Goal: Information Seeking & Learning: Learn about a topic

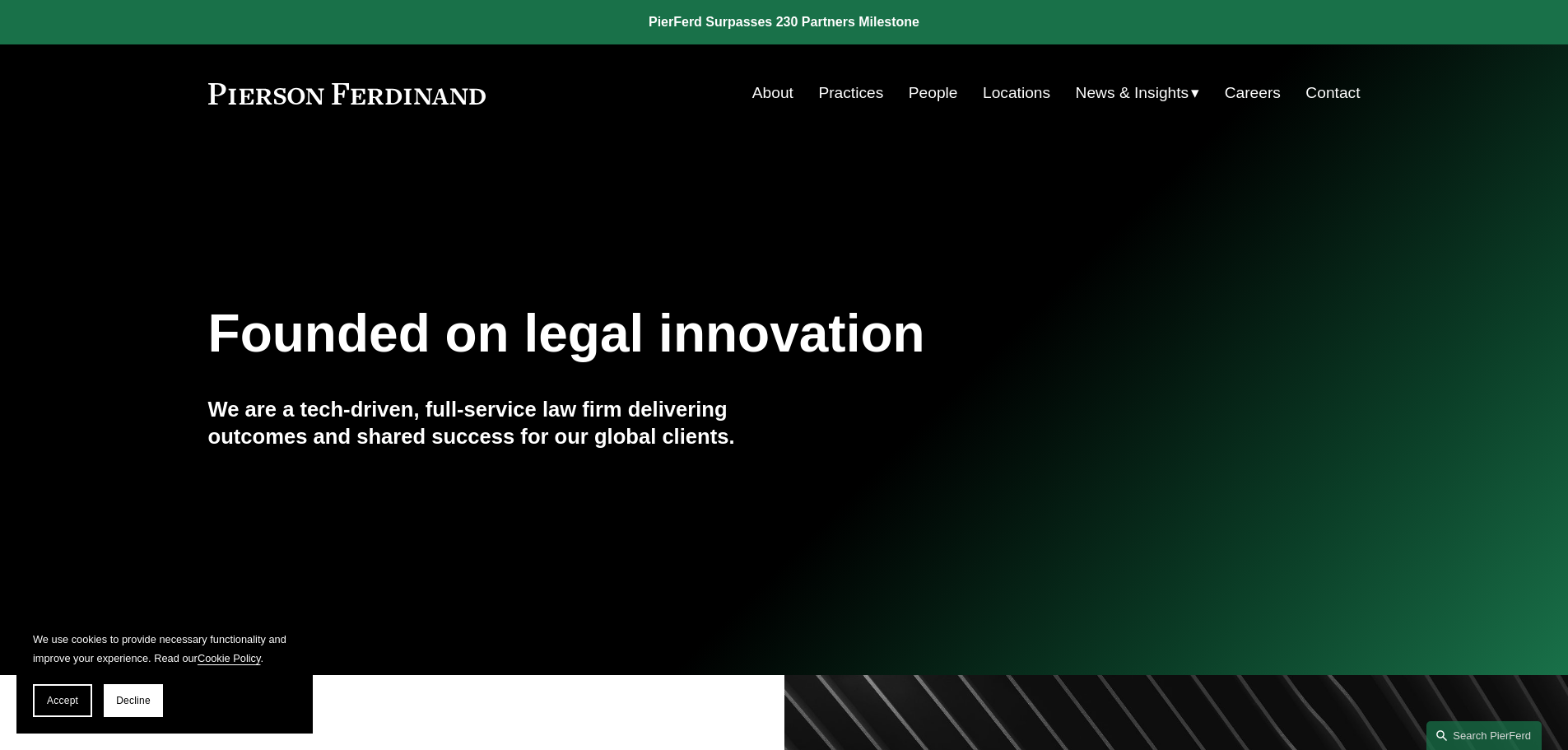
click at [923, 99] on link "People" at bounding box center [933, 93] width 49 height 31
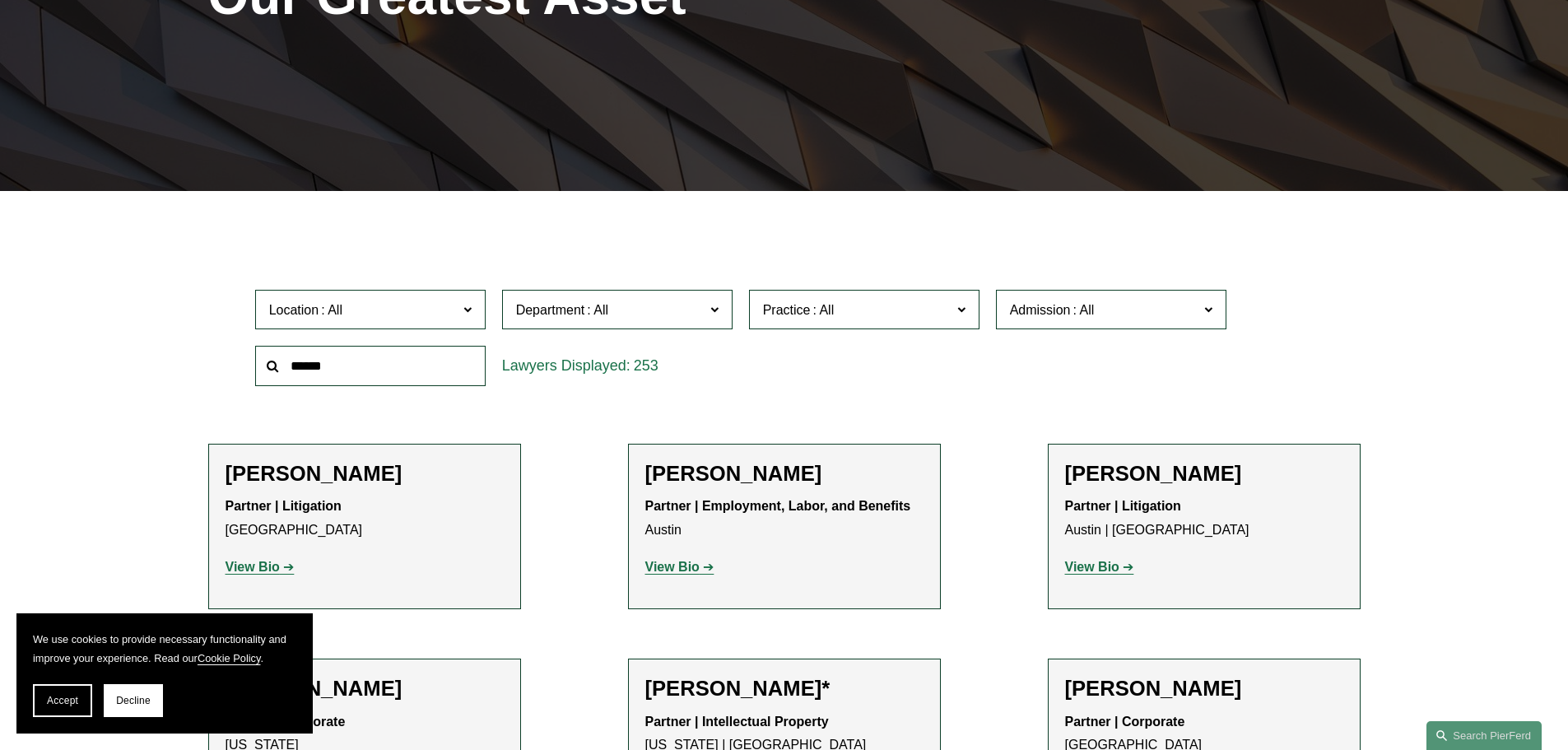
scroll to position [412, 0]
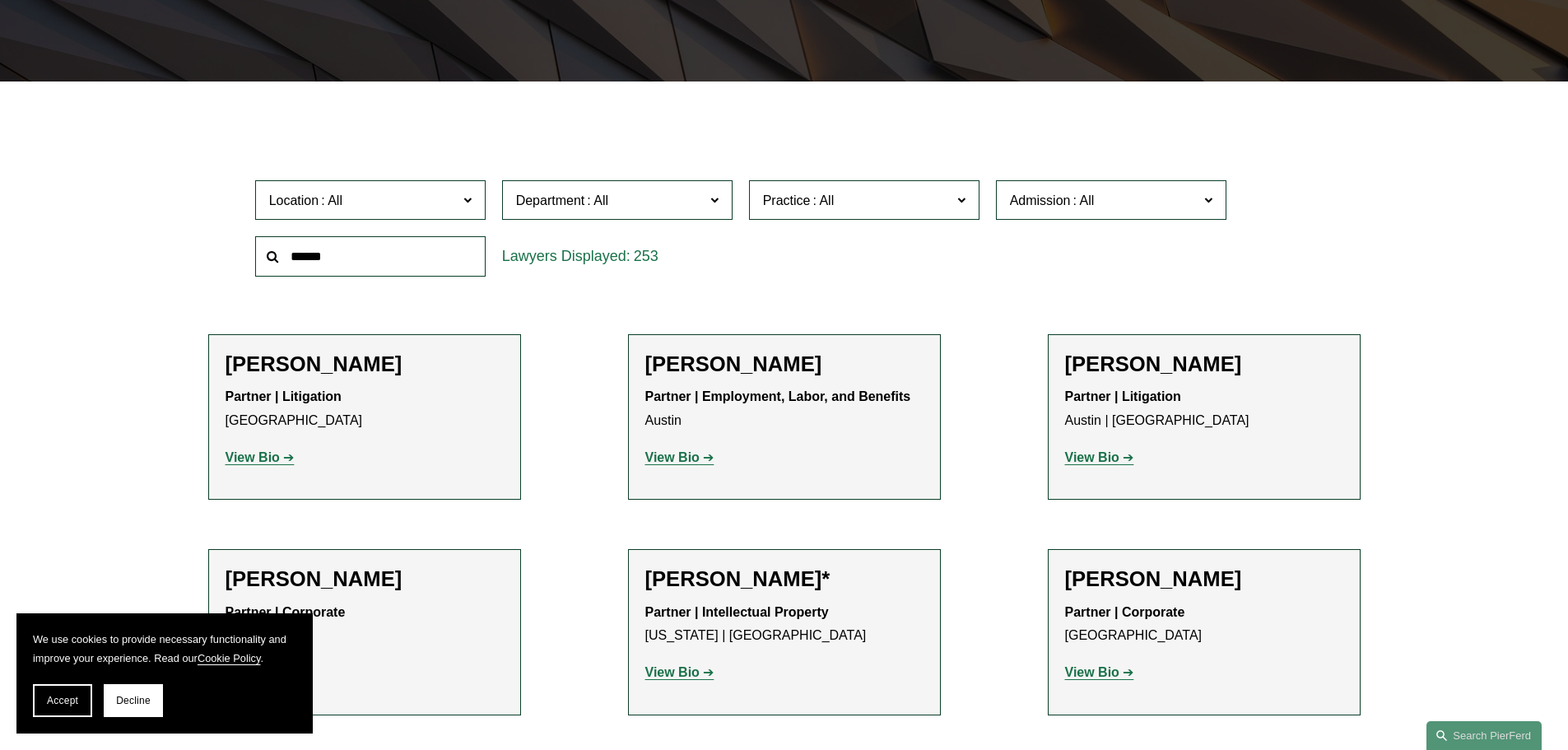
click at [452, 200] on span "Location" at bounding box center [363, 201] width 189 height 22
click at [0, 0] on link "Charlotte" at bounding box center [0, 0] width 0 height 0
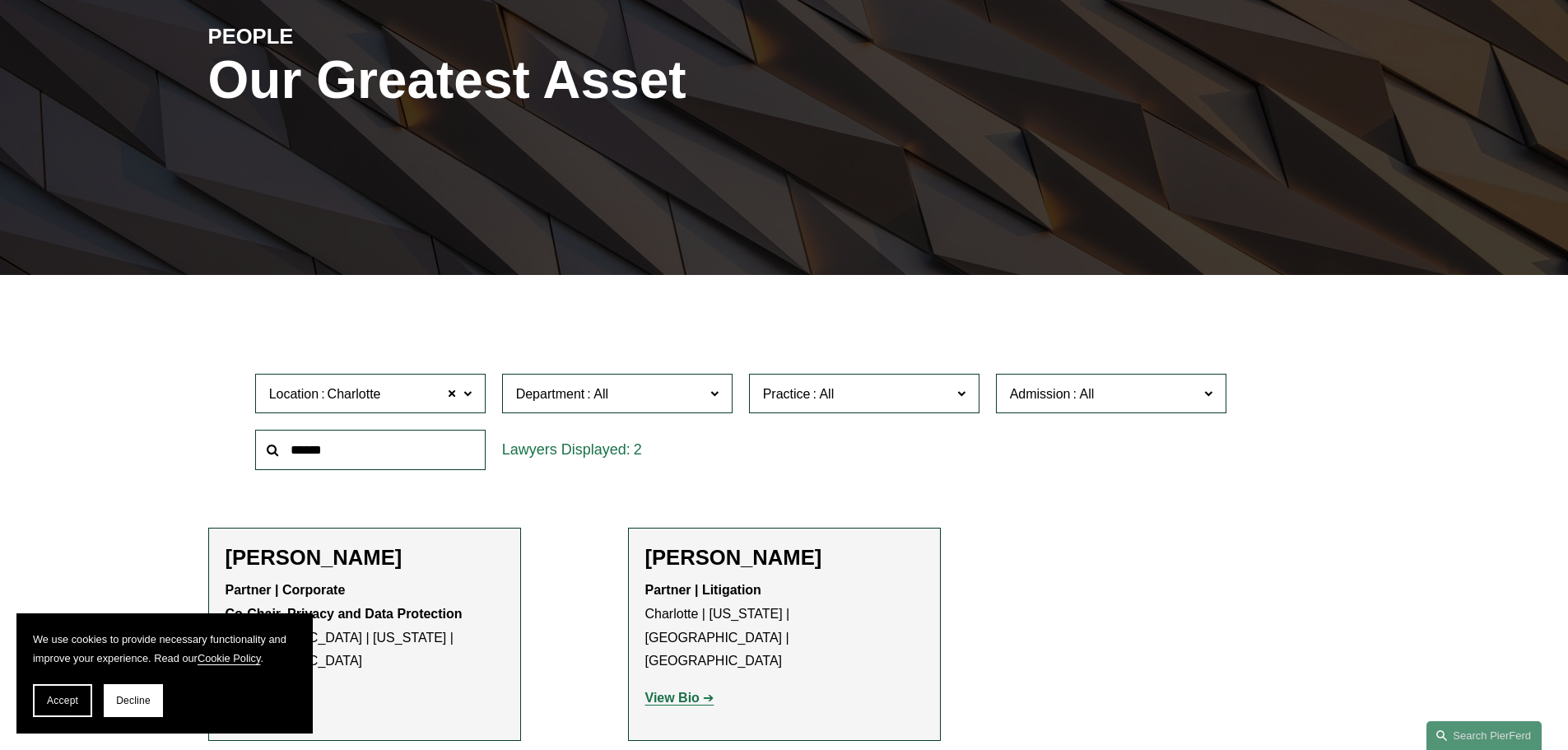
scroll to position [247, 0]
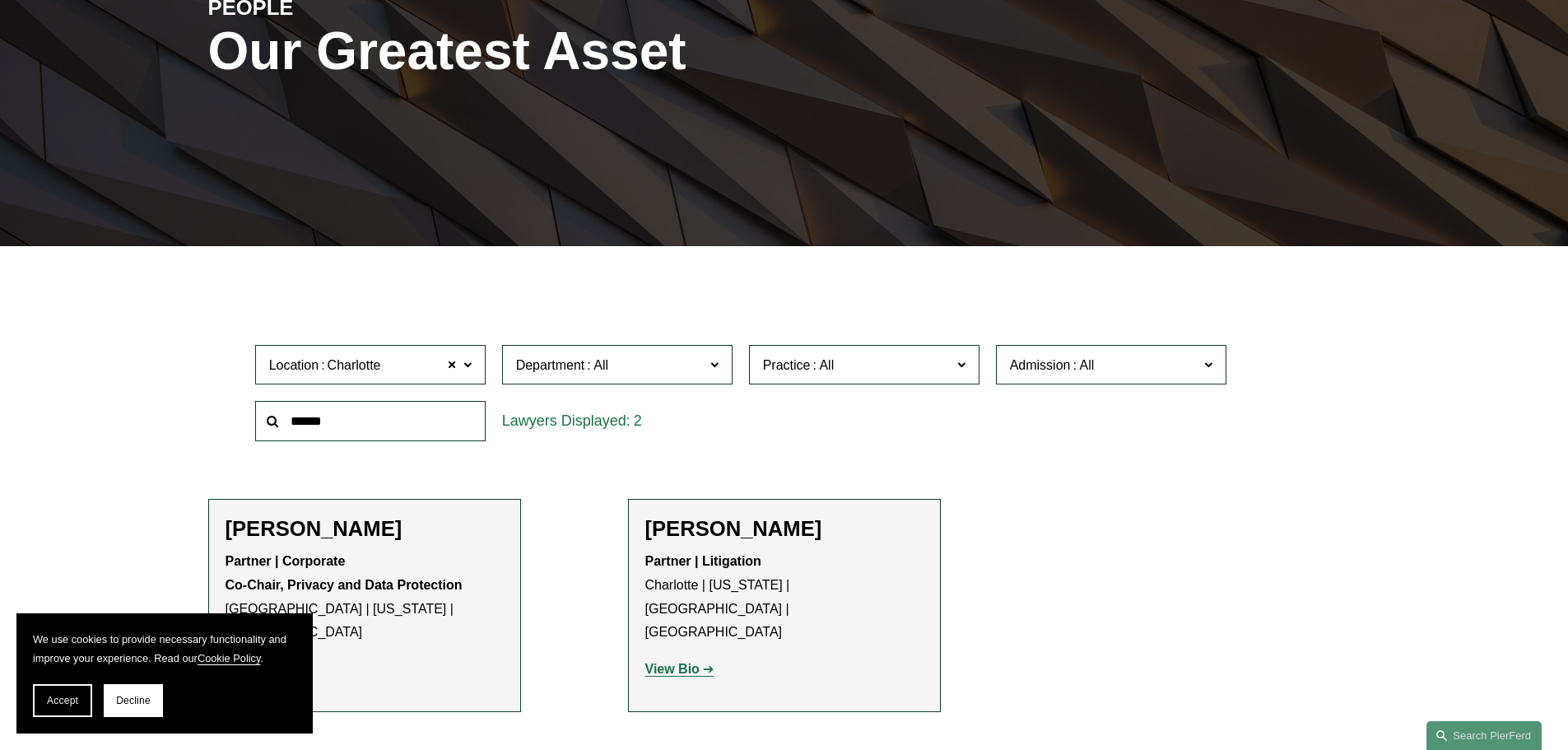
click at [429, 362] on span "Location Charlotte" at bounding box center [363, 365] width 189 height 22
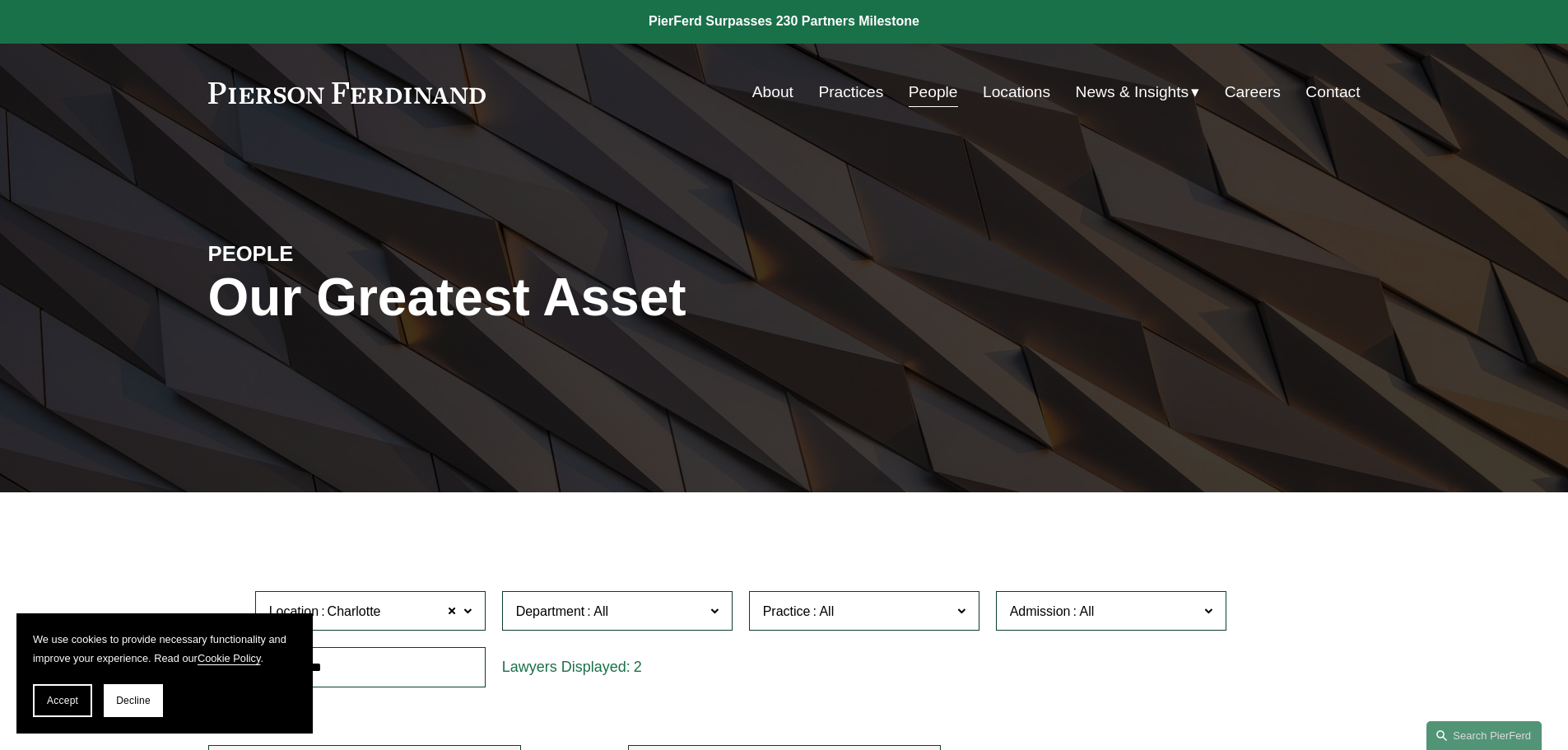
scroll to position [0, 0]
click at [464, 97] on link at bounding box center [348, 93] width 278 height 22
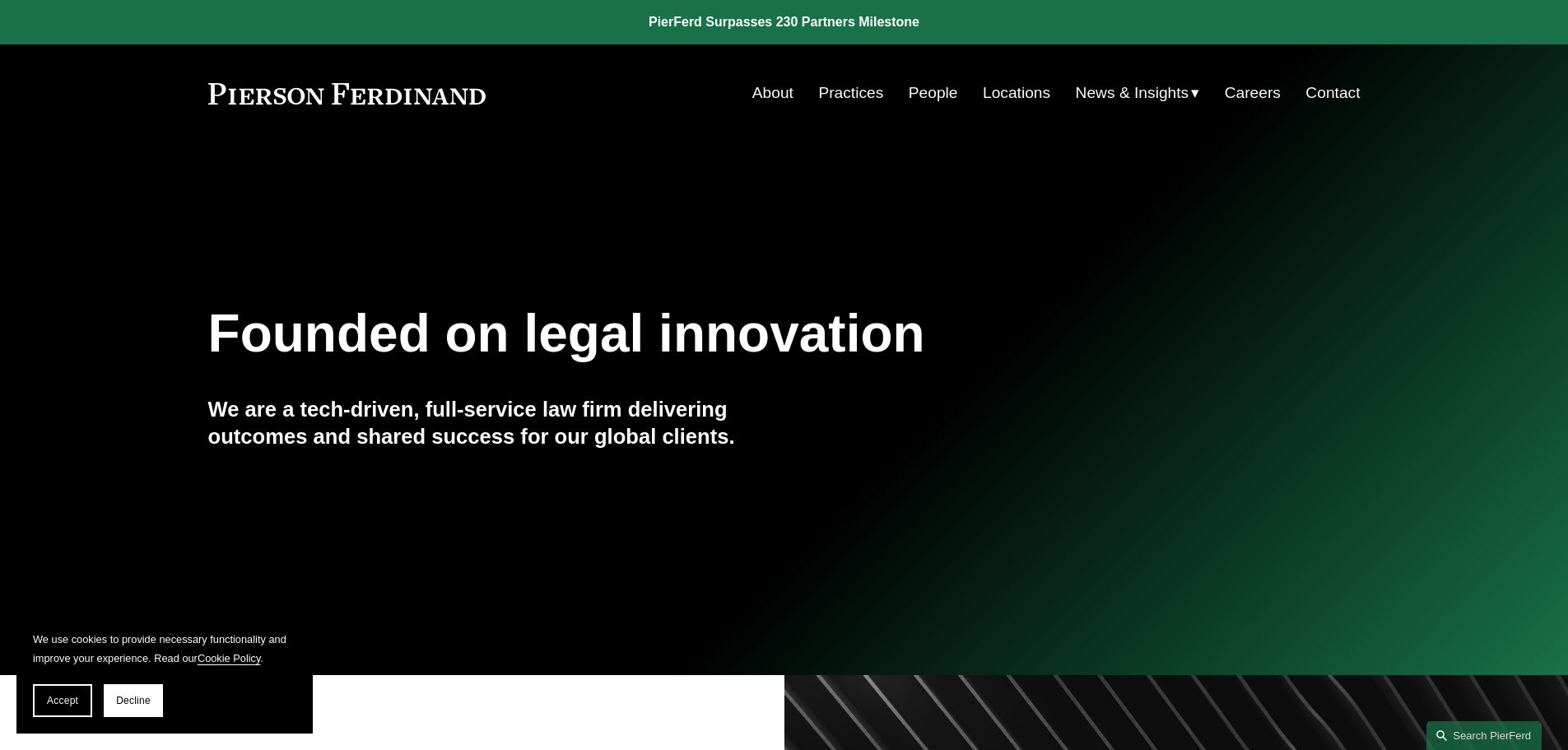
click at [818, 26] on link at bounding box center [784, 22] width 1568 height 44
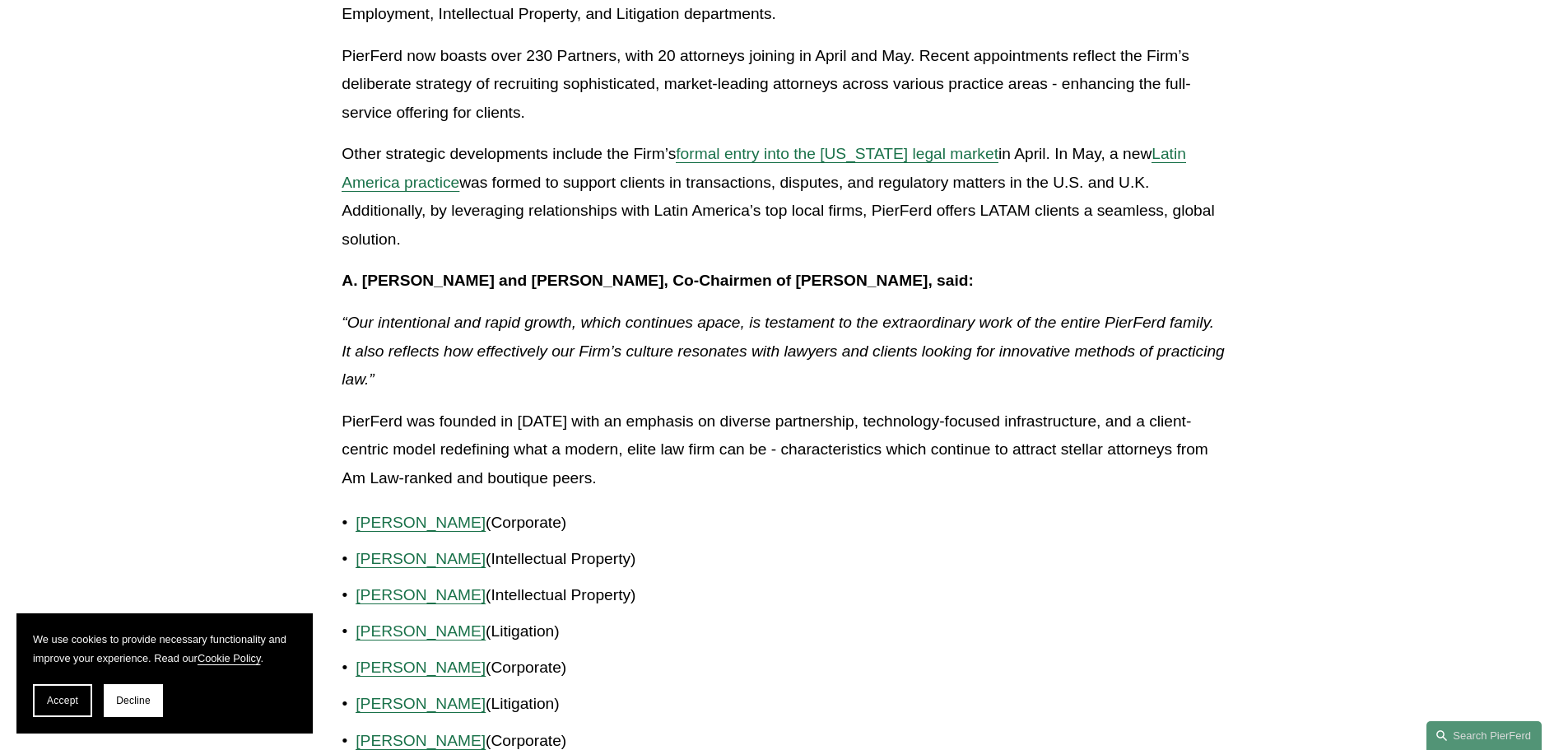
scroll to position [576, 0]
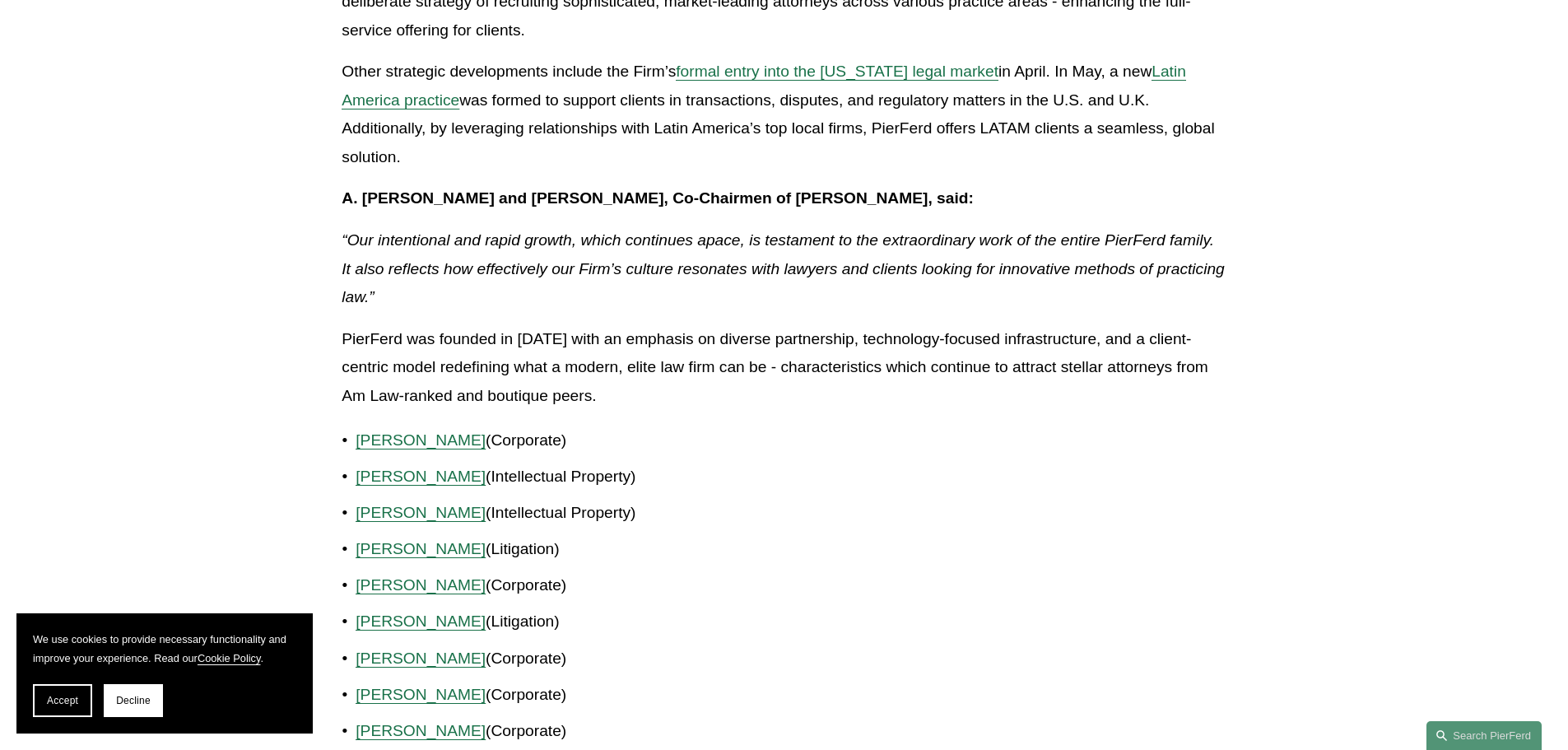
drag, startPoint x: 698, startPoint y: 347, endPoint x: 811, endPoint y: 388, distance: 120.2
click at [811, 388] on p "PierFerd was founded in January 2024 with an emphasis on diverse partnership, t…" at bounding box center [784, 368] width 884 height 86
click at [907, 406] on p "PierFerd was founded in January 2024 with an emphasis on diverse partnership, t…" at bounding box center [784, 368] width 884 height 86
drag, startPoint x: 662, startPoint y: 365, endPoint x: 831, endPoint y: 406, distance: 173.9
click at [831, 406] on p "PierFerd was founded in January 2024 with an emphasis on diverse partnership, t…" at bounding box center [784, 368] width 884 height 86
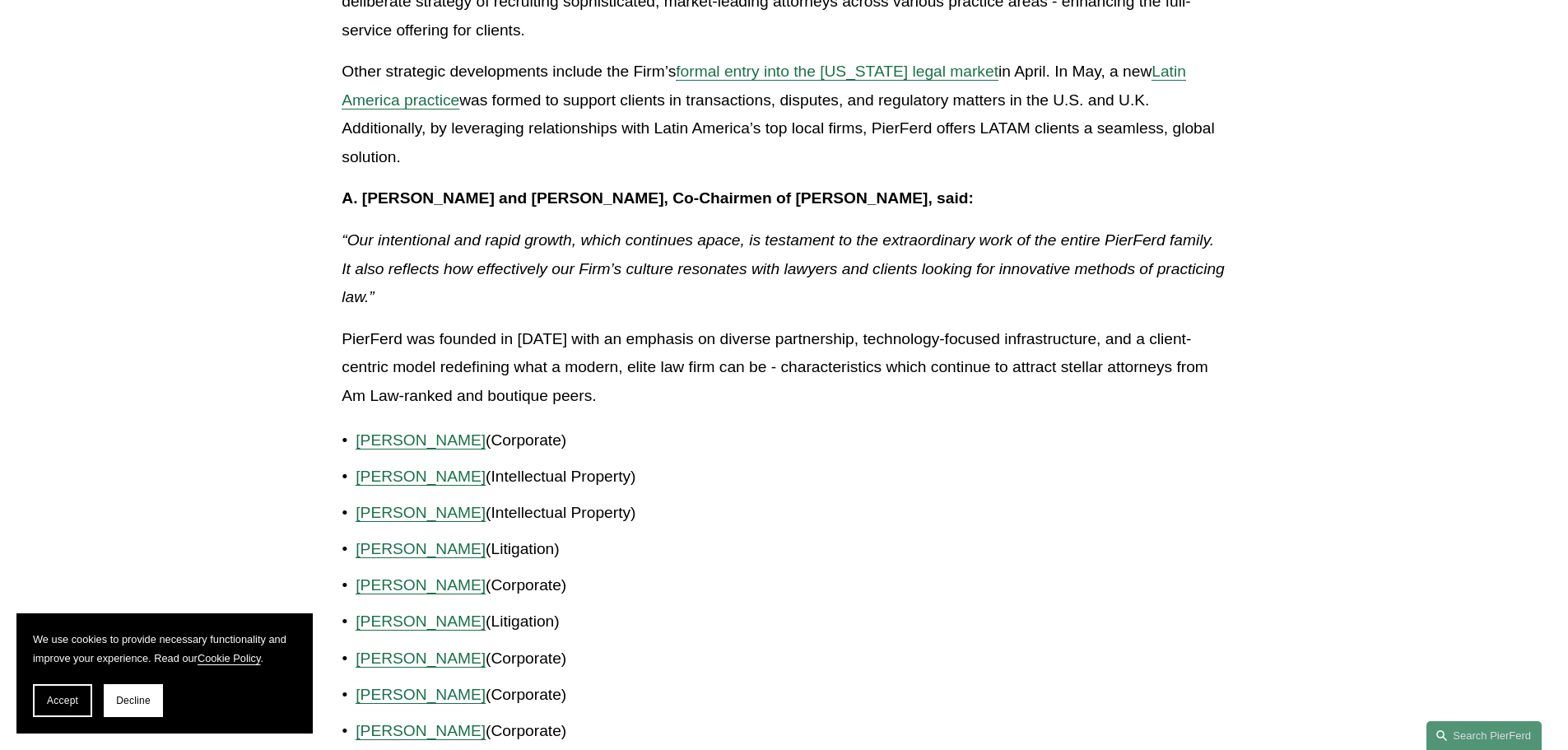
click at [948, 427] on p "Priscilla O. Arthus (Corporate)" at bounding box center [790, 440] width 870 height 29
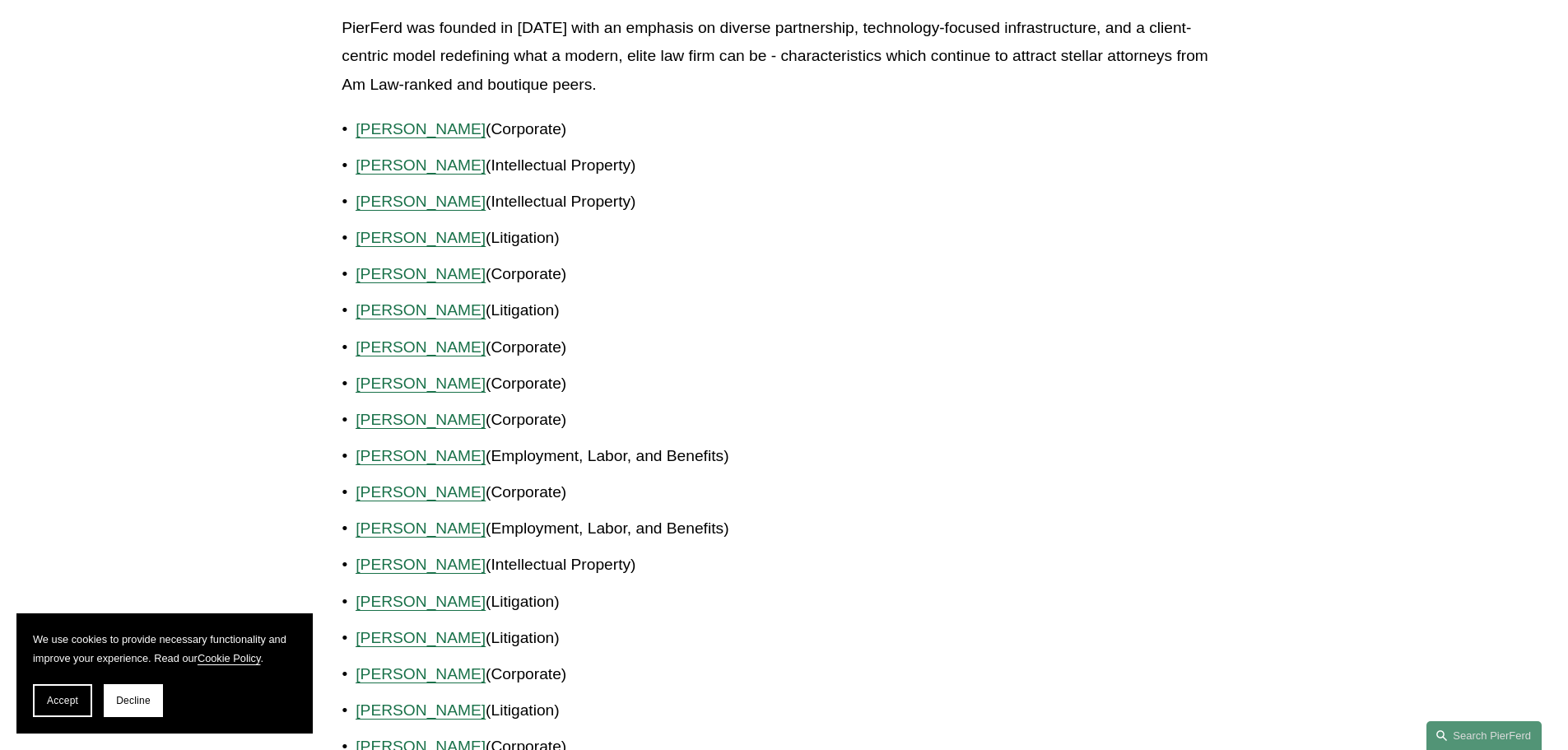
scroll to position [906, 0]
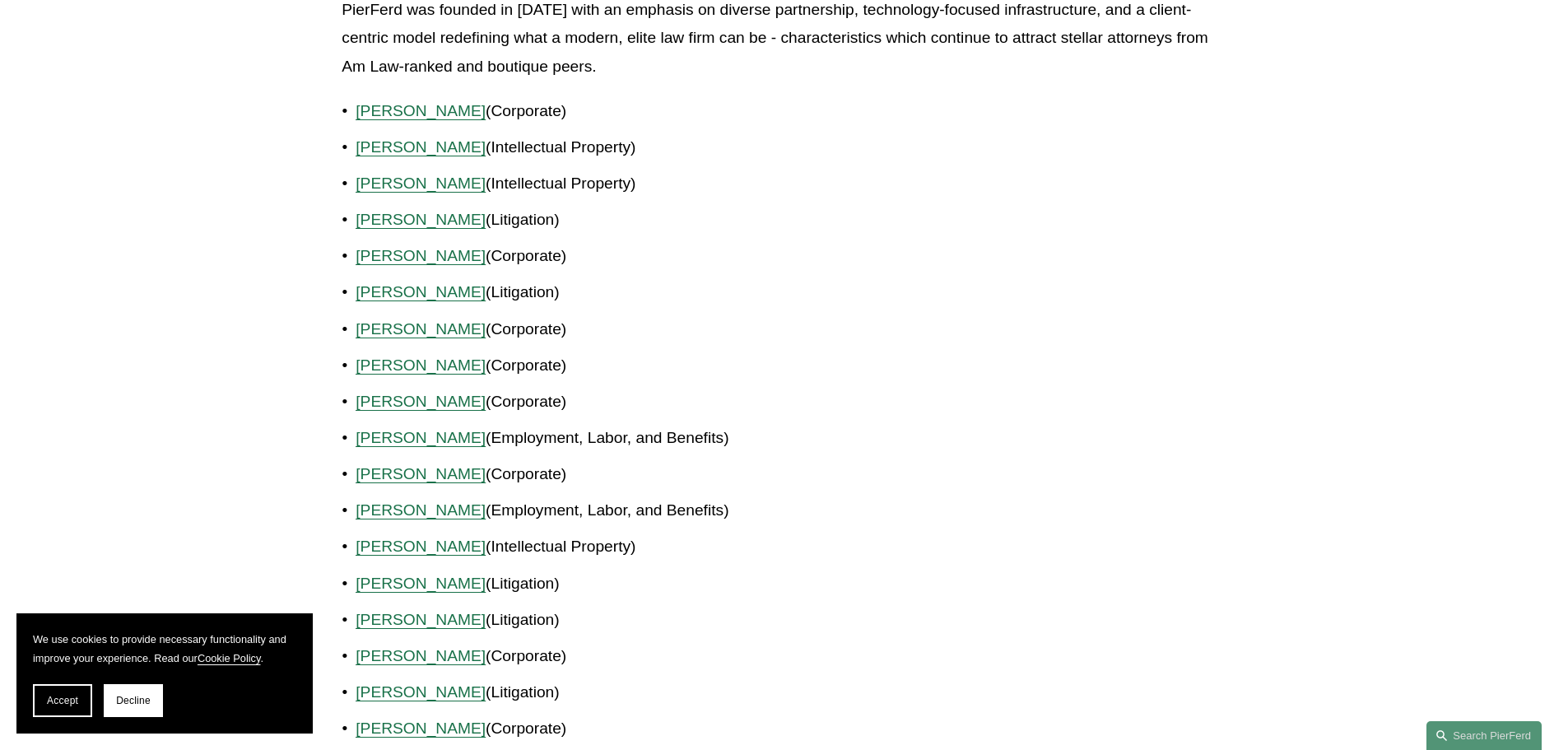
click at [466, 481] on span "[PERSON_NAME]" at bounding box center [420, 474] width 130 height 17
click at [409, 521] on p "Sarah K. Ivy (Employment, Labor, and Benefits)" at bounding box center [790, 510] width 870 height 29
click at [413, 513] on span "Sarah K. Ivy" at bounding box center [420, 510] width 130 height 17
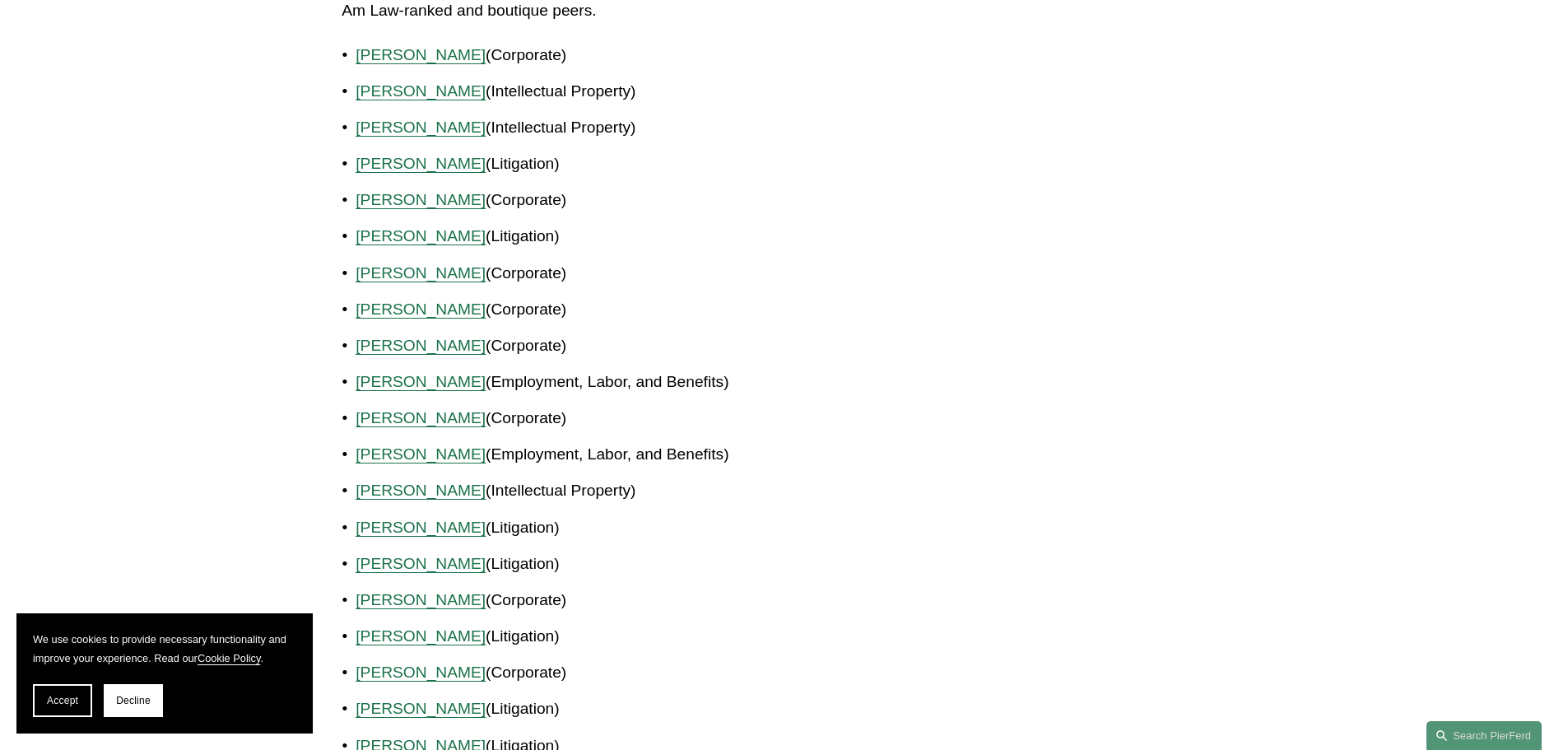
scroll to position [988, 0]
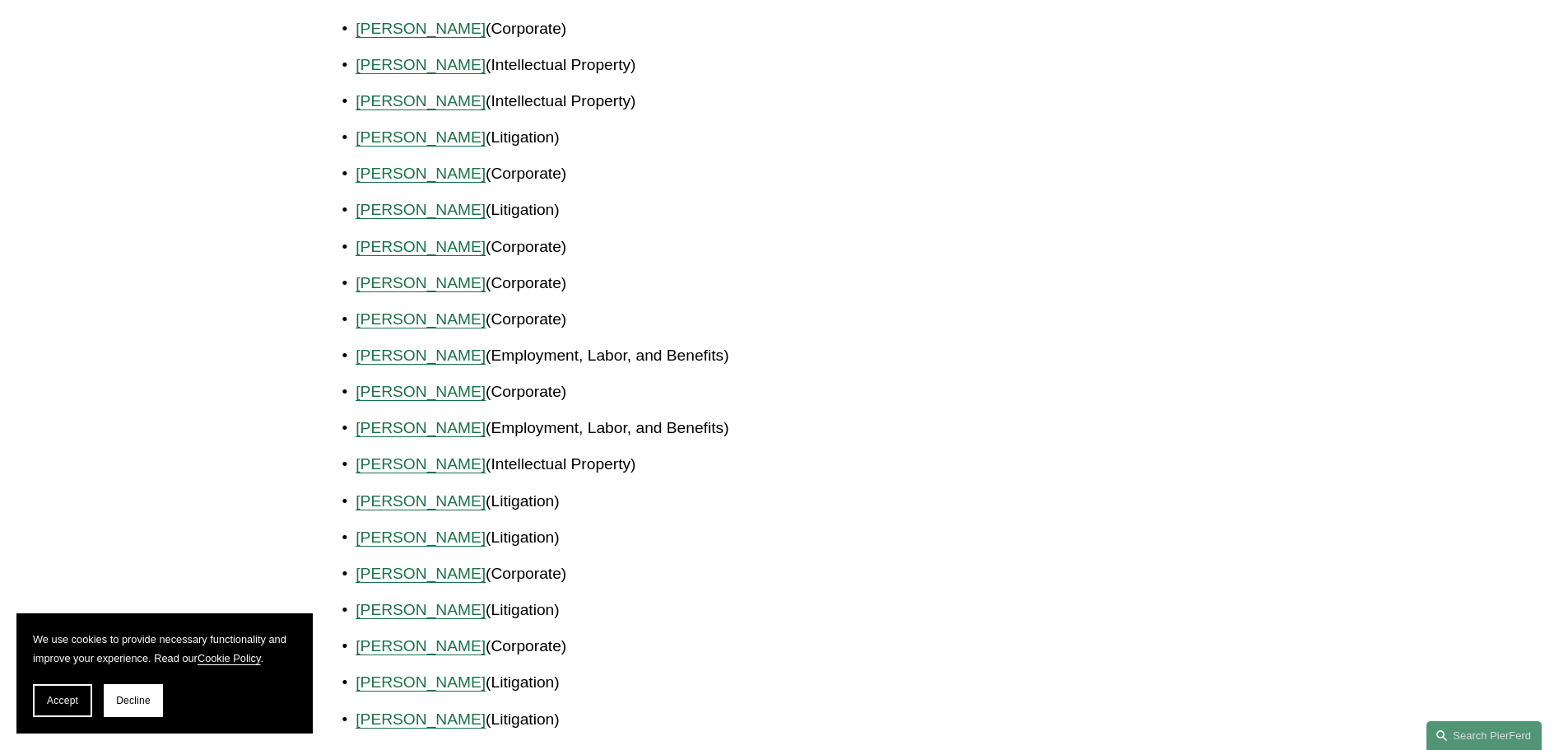
click at [392, 425] on span "[PERSON_NAME]" at bounding box center [420, 427] width 130 height 17
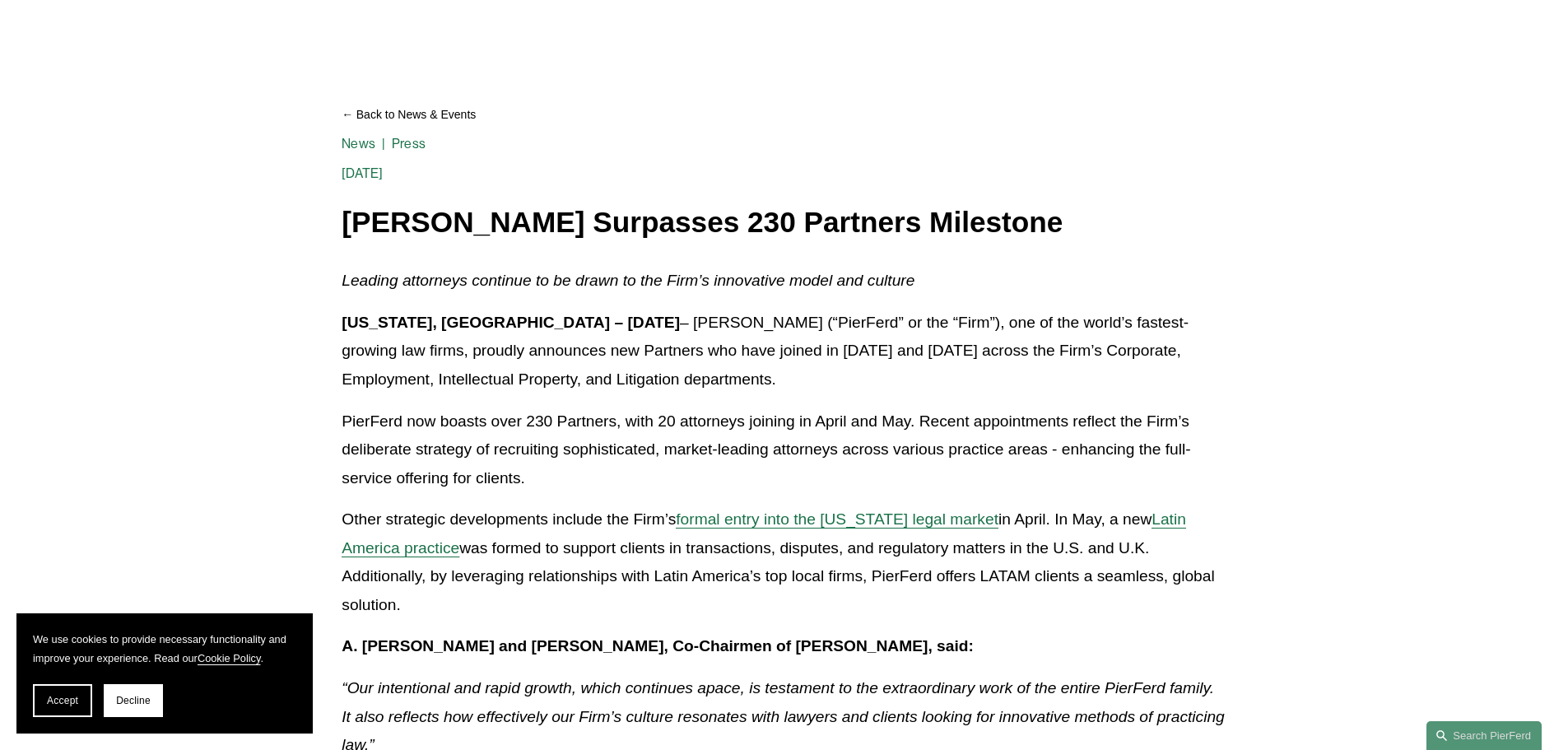
scroll to position [164, 0]
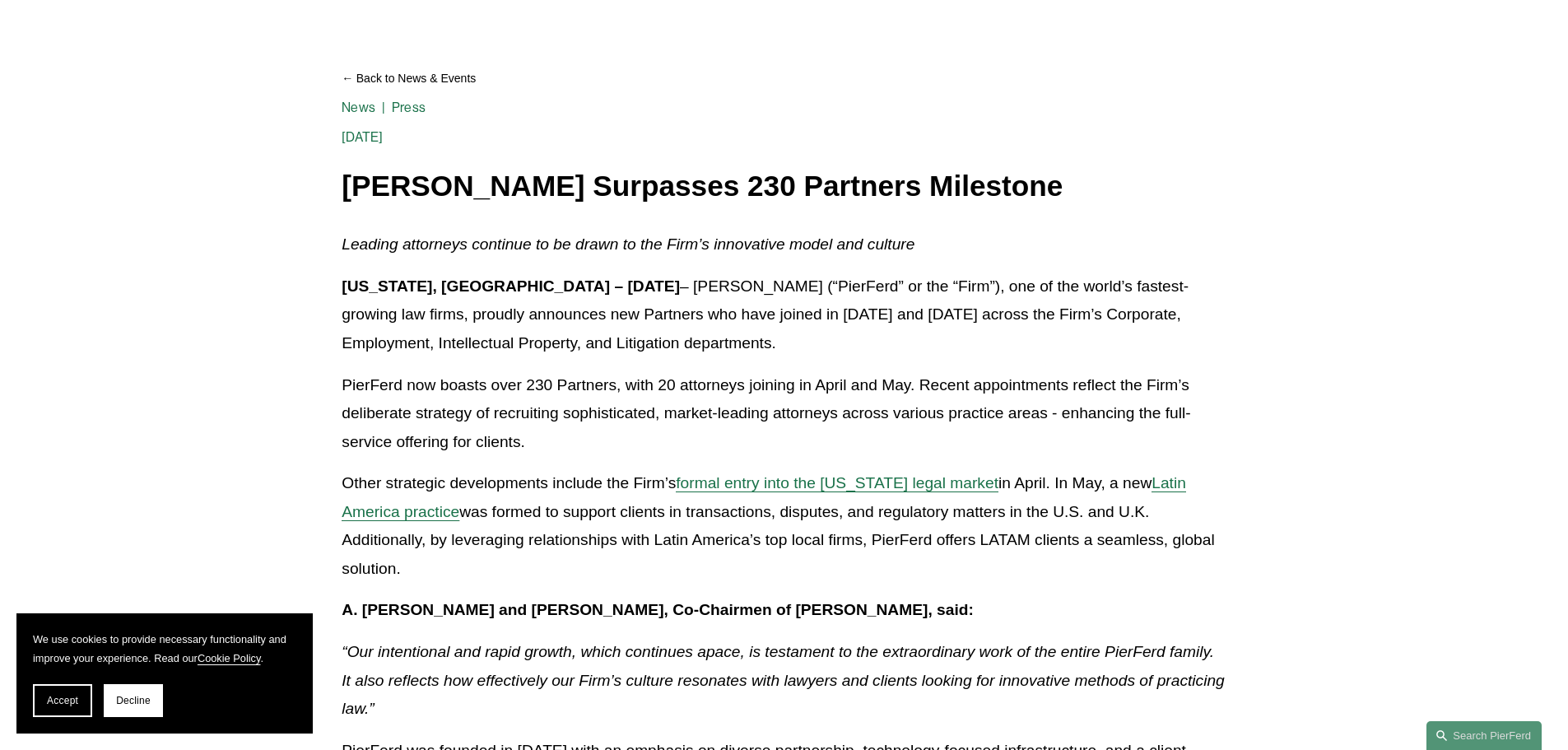
click at [880, 484] on span "formal entry into the Arizona legal market" at bounding box center [836, 483] width 323 height 17
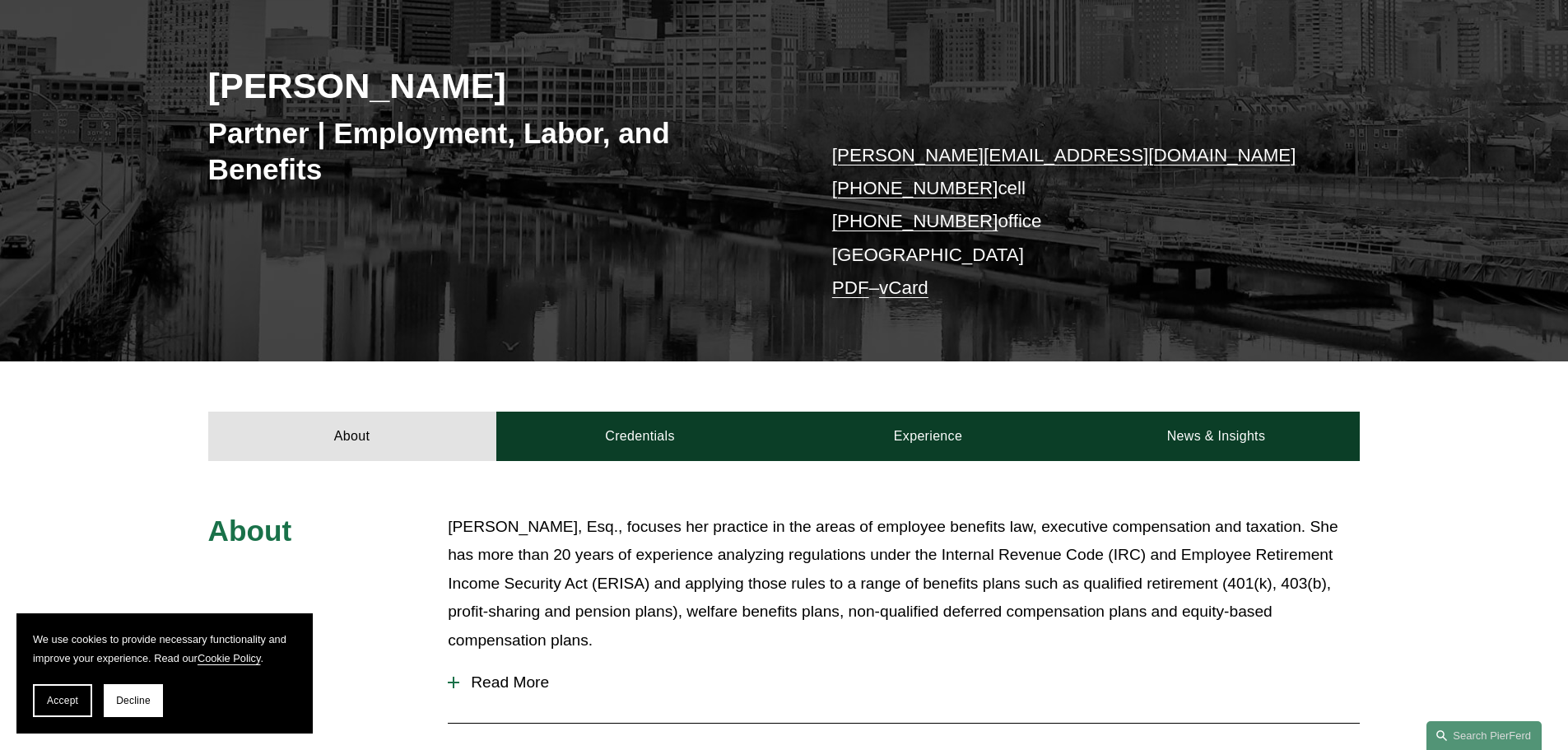
scroll to position [247, 0]
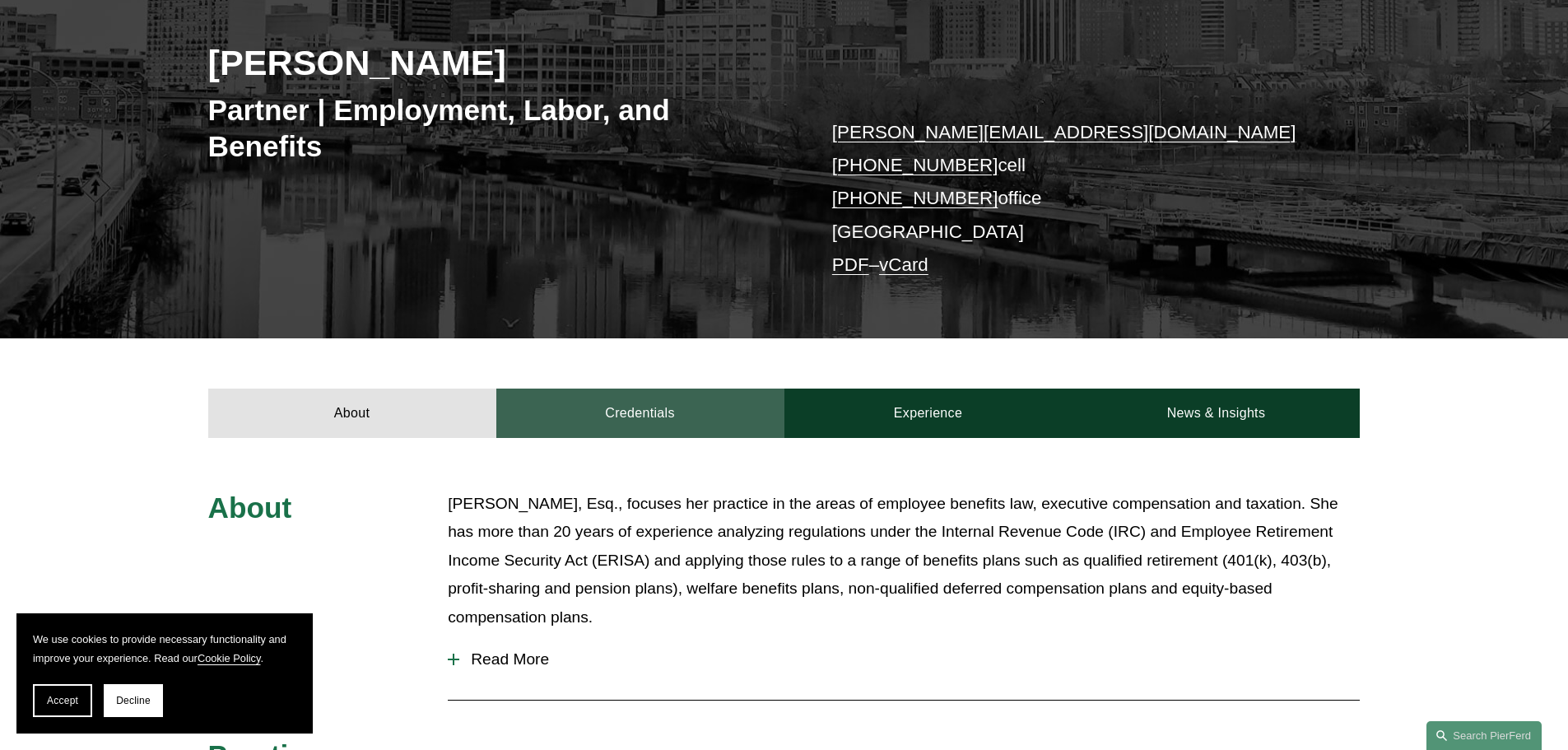
click at [633, 420] on link "Credentials" at bounding box center [640, 413] width 288 height 49
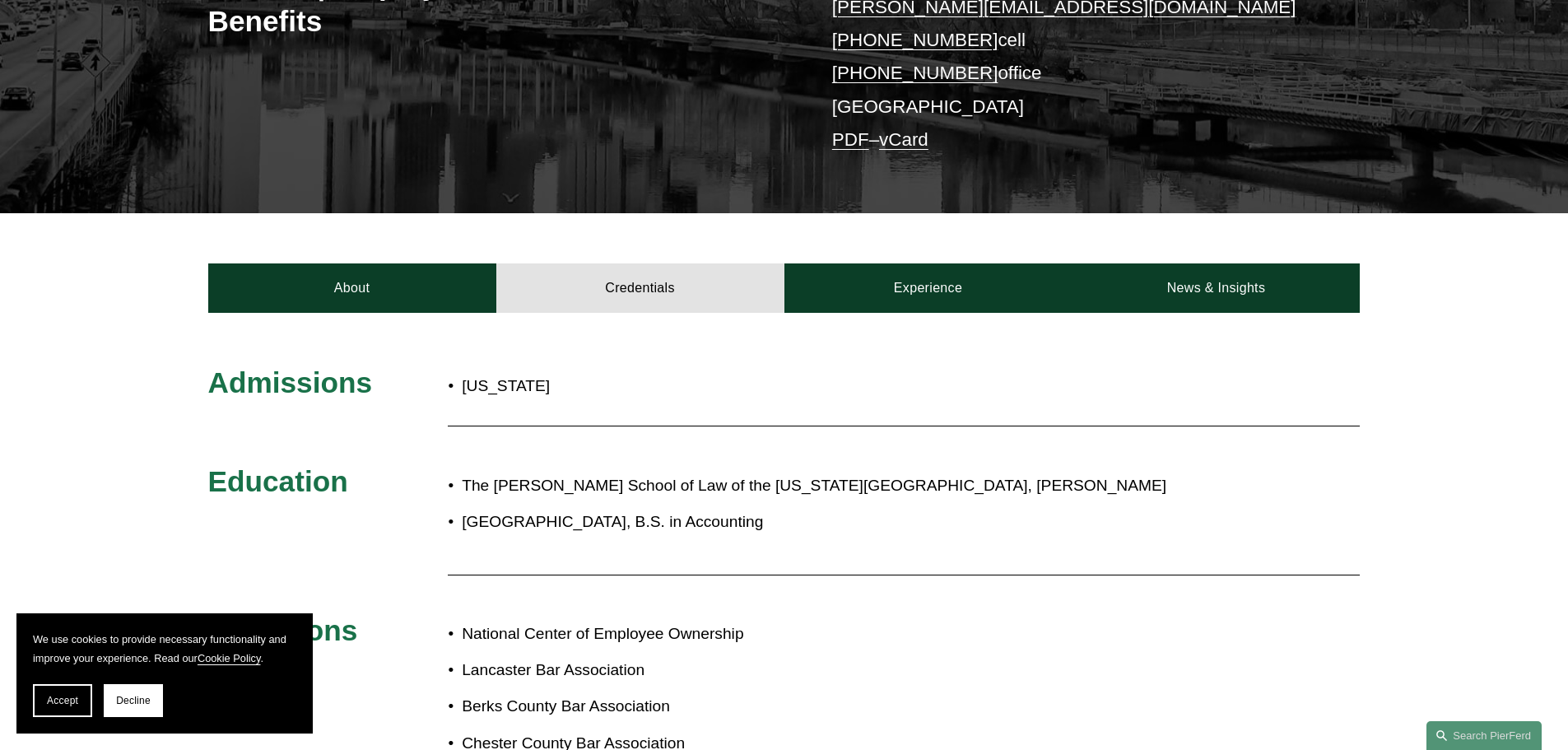
scroll to position [494, 0]
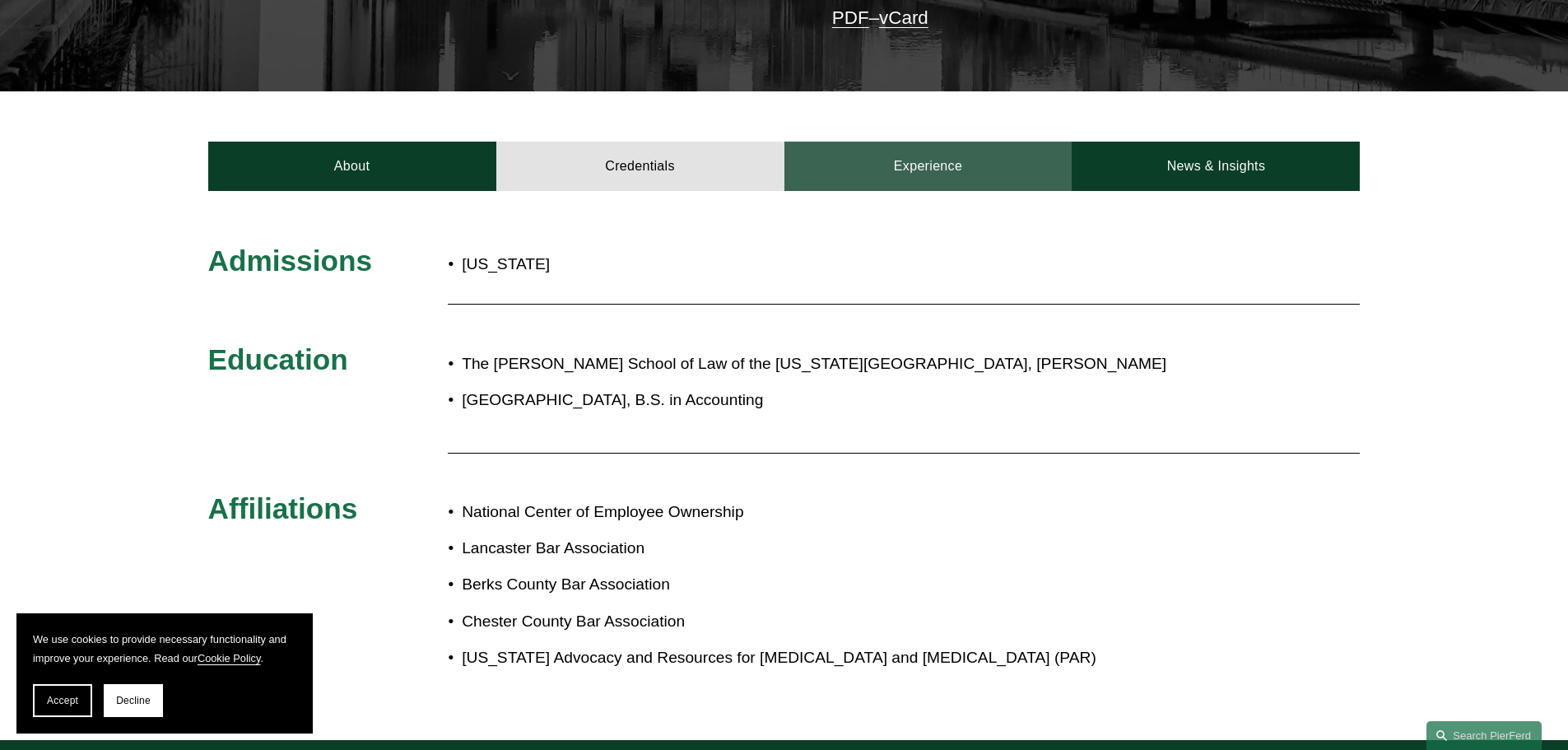
click at [923, 177] on link "Experience" at bounding box center [928, 166] width 288 height 49
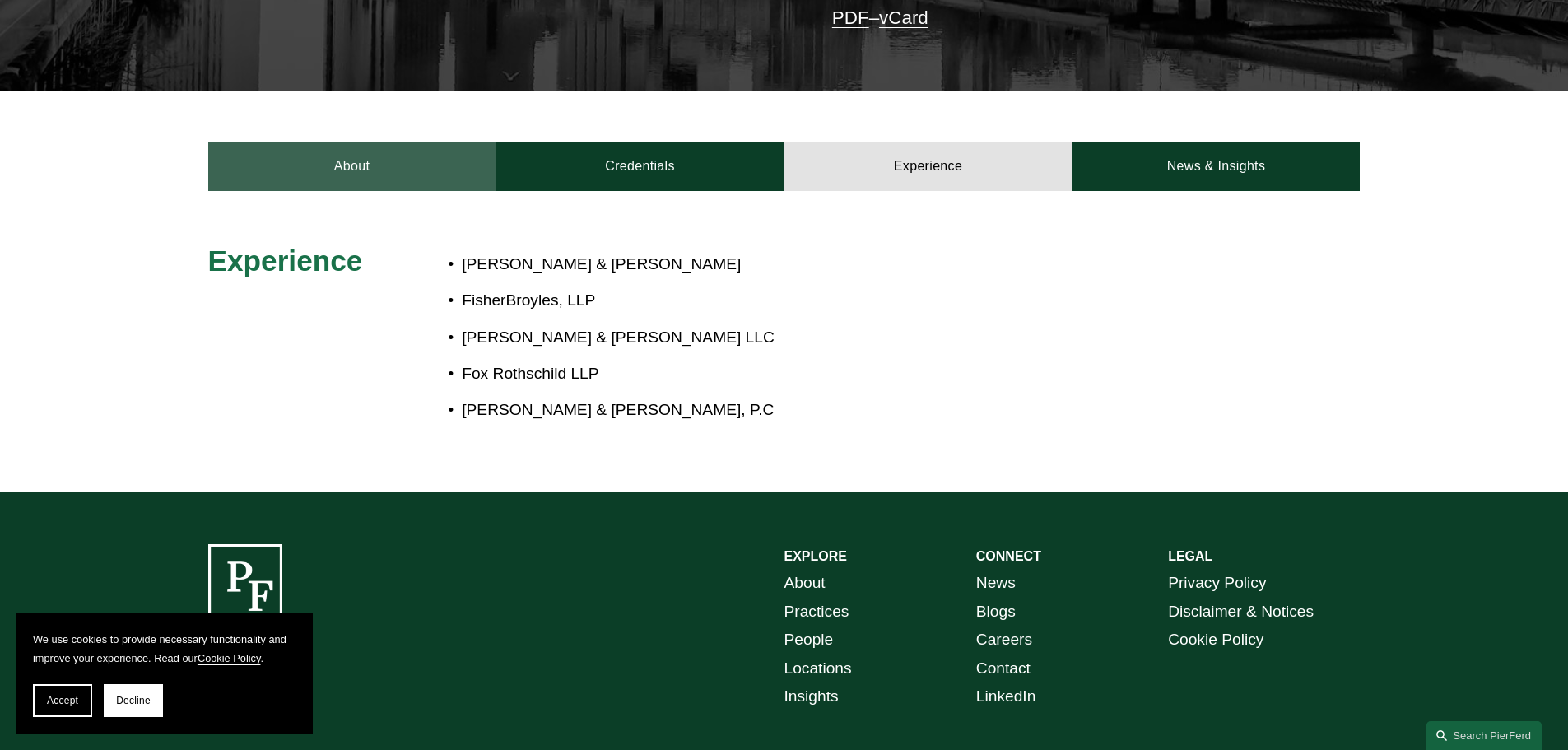
click at [317, 176] on link "About" at bounding box center [352, 166] width 288 height 49
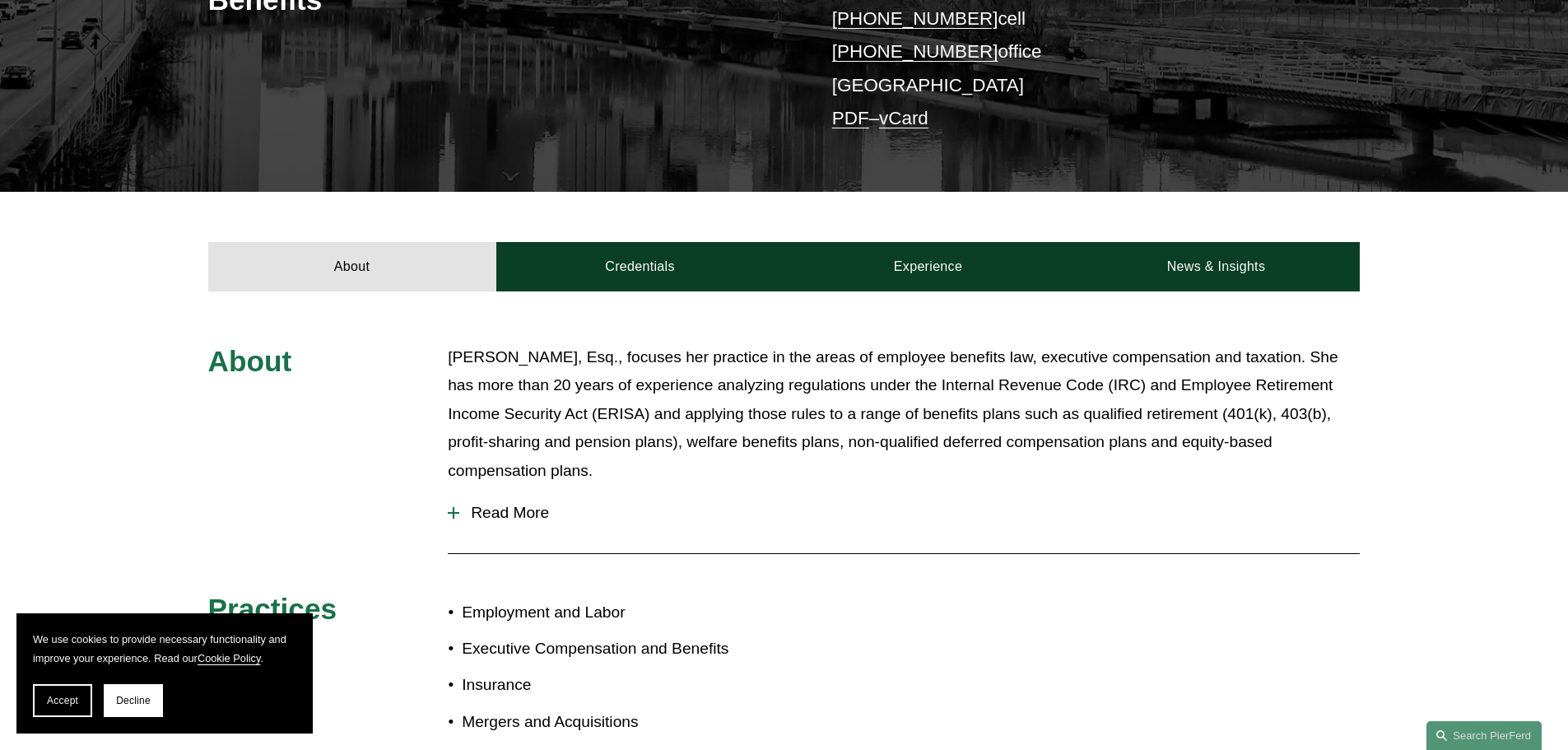
scroll to position [247, 0]
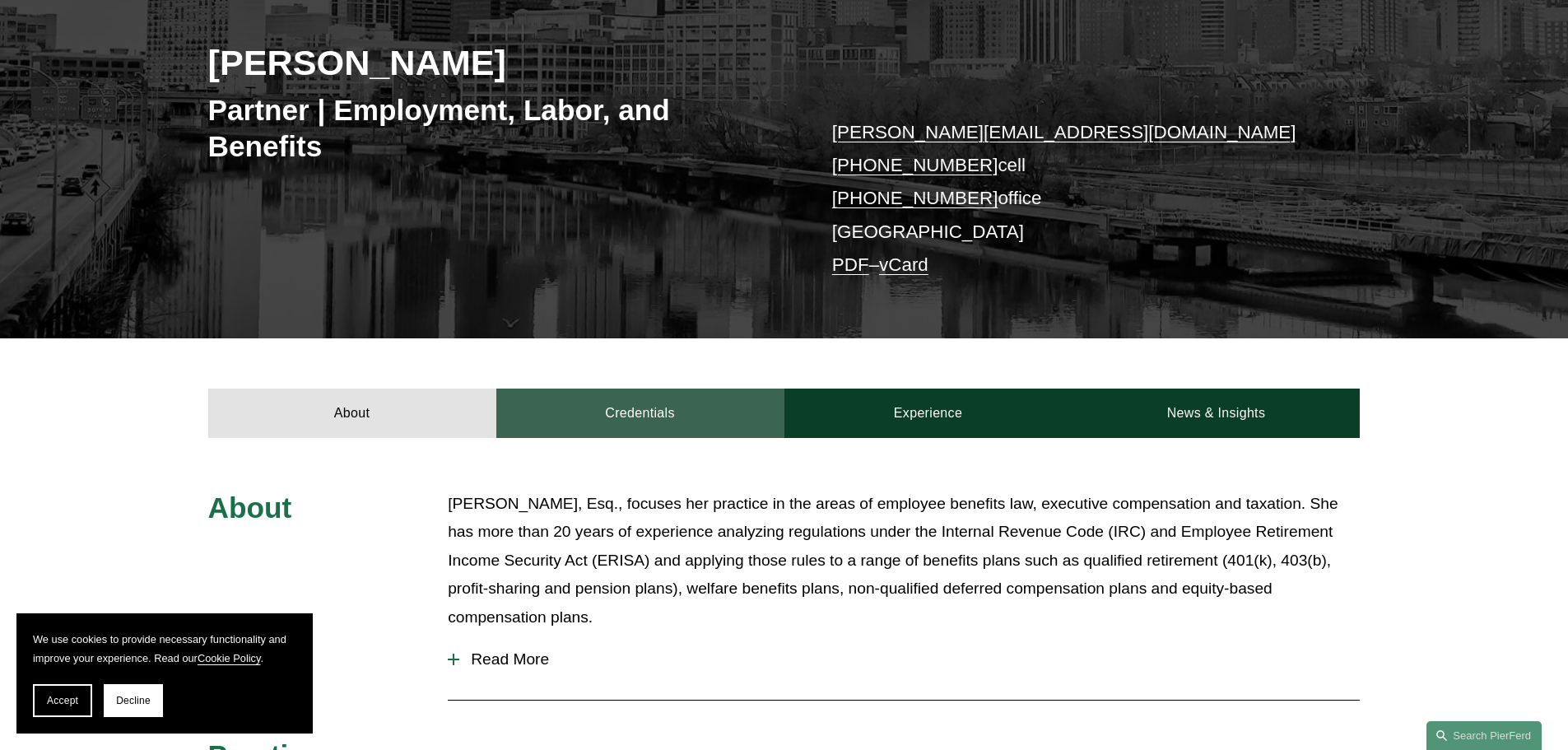
click at [627, 407] on link "Credentials" at bounding box center [640, 413] width 288 height 49
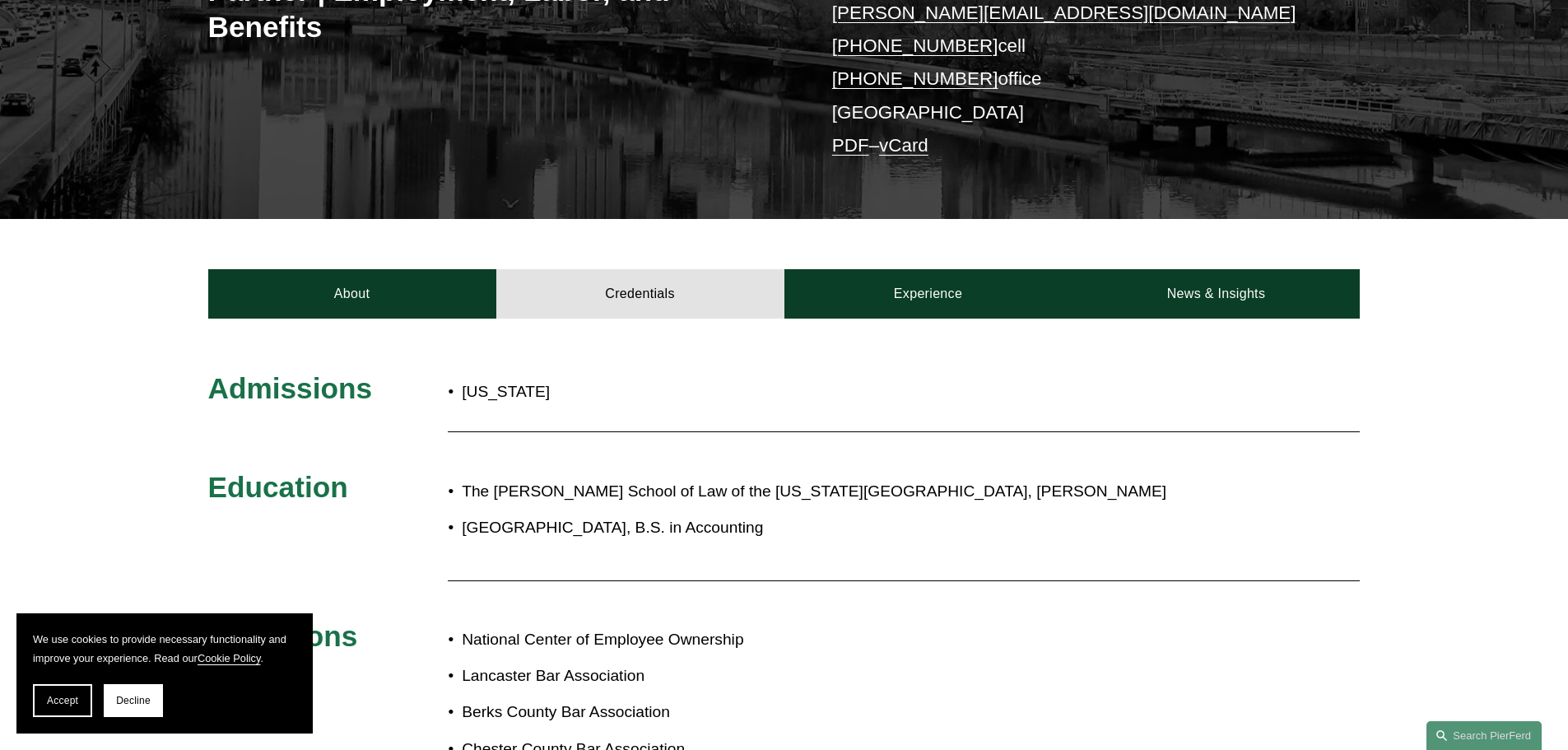
scroll to position [412, 0]
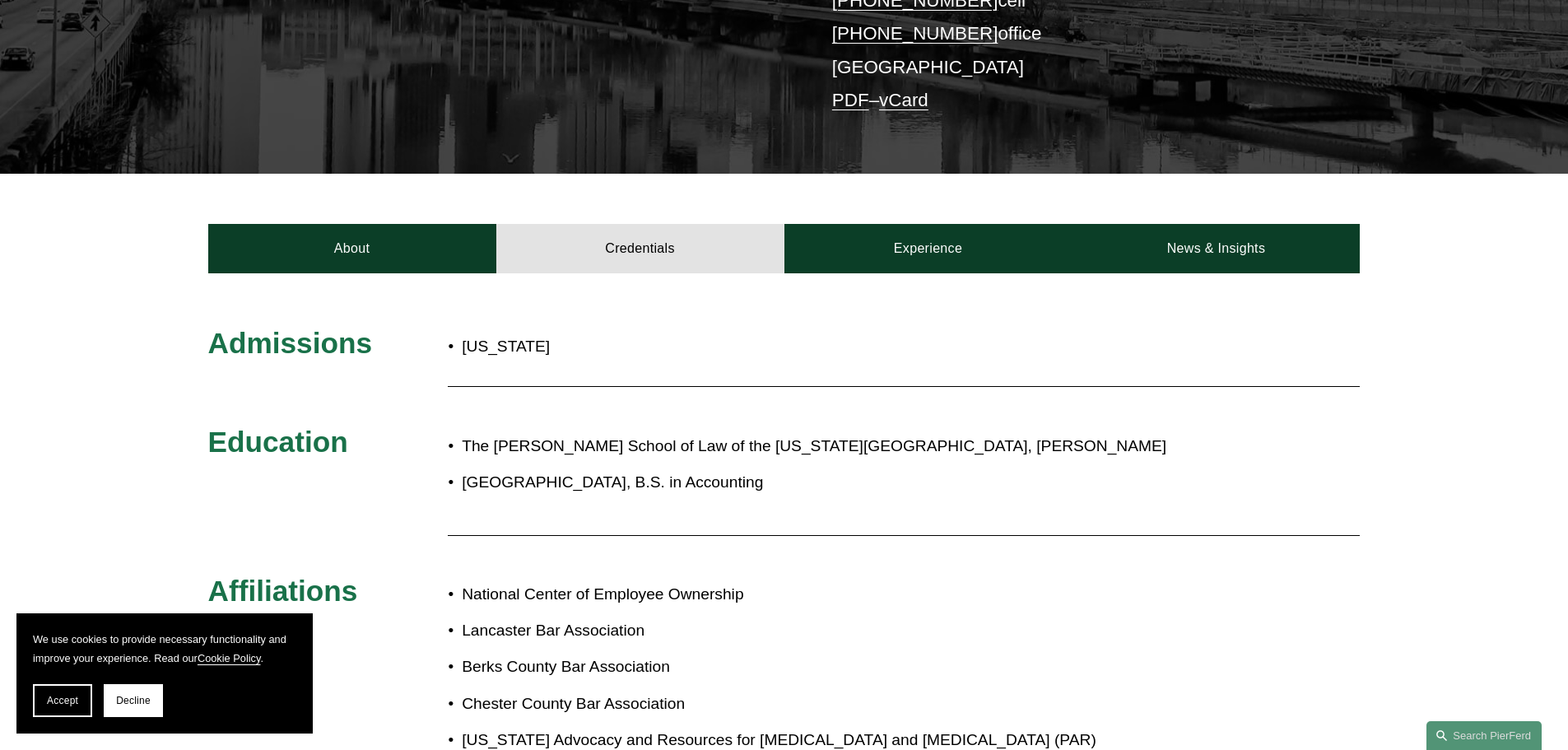
drag, startPoint x: 753, startPoint y: 451, endPoint x: 889, endPoint y: 484, distance: 139.9
click at [889, 484] on ul "The Dickinson School of Law of the Pennsylvania State University, J.D. Frostbur…" at bounding box center [832, 465] width 768 height 65
click at [973, 497] on p "Frostburg State University, B.S. in Accounting" at bounding box center [839, 483] width 754 height 29
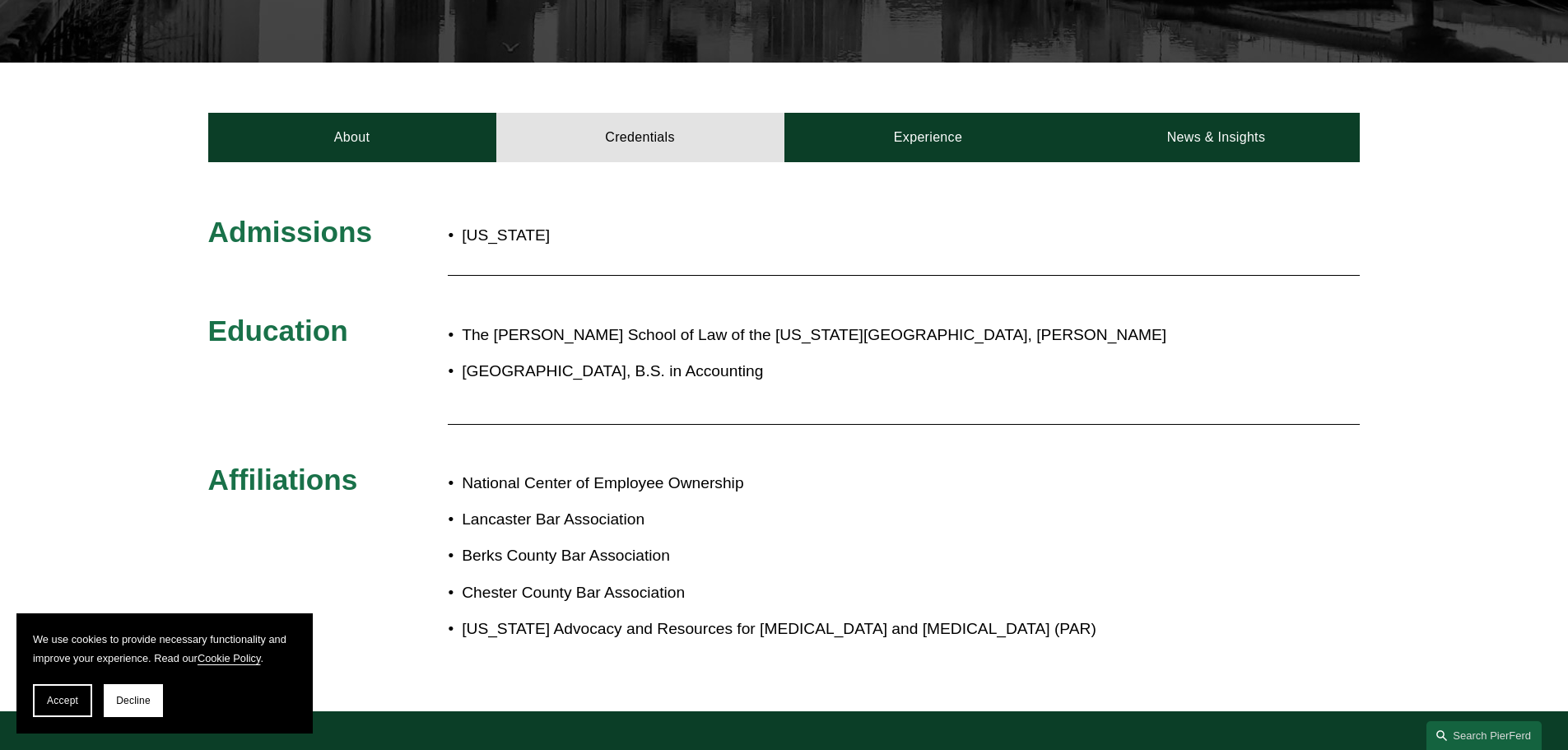
scroll to position [494, 0]
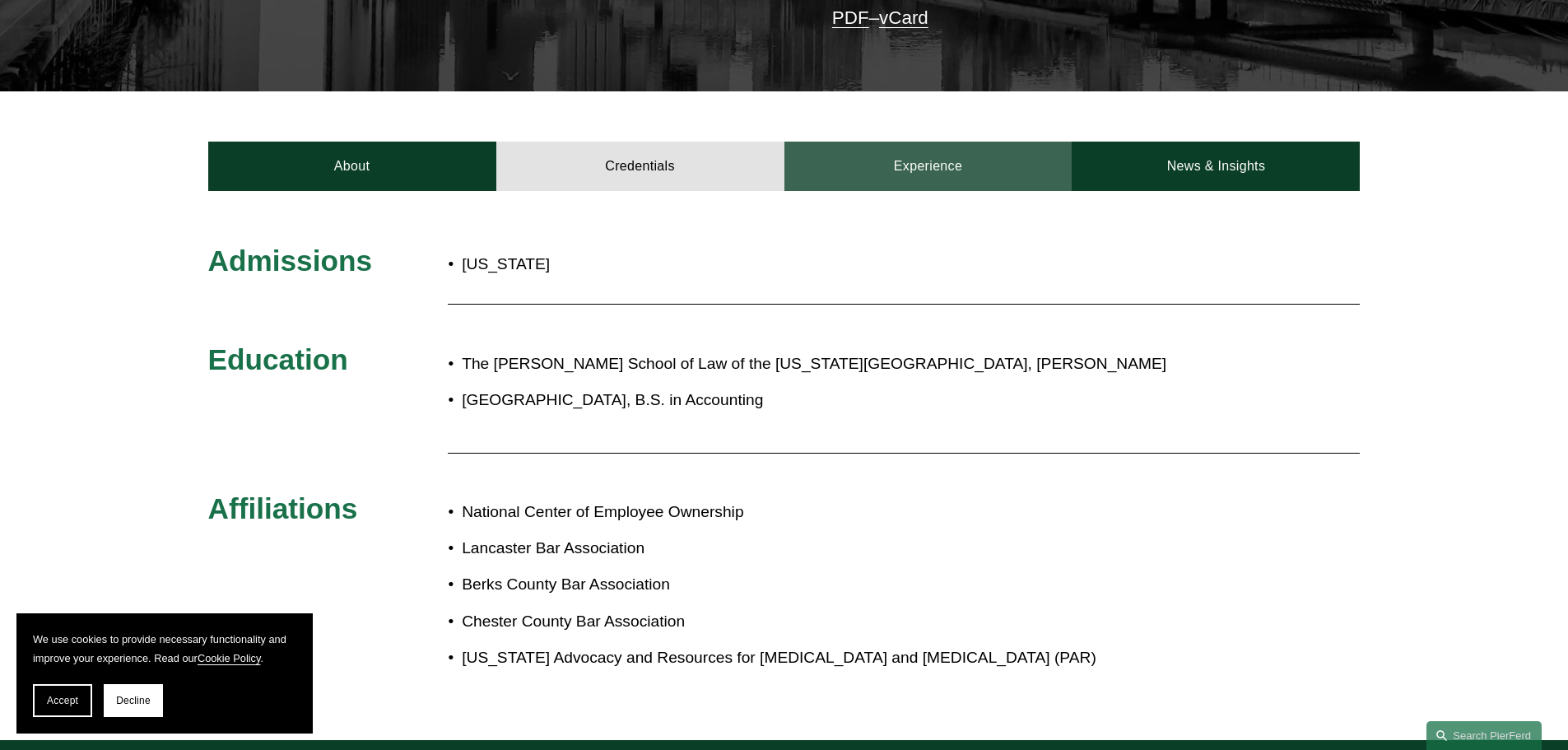
click at [913, 186] on link "Experience" at bounding box center [928, 166] width 288 height 49
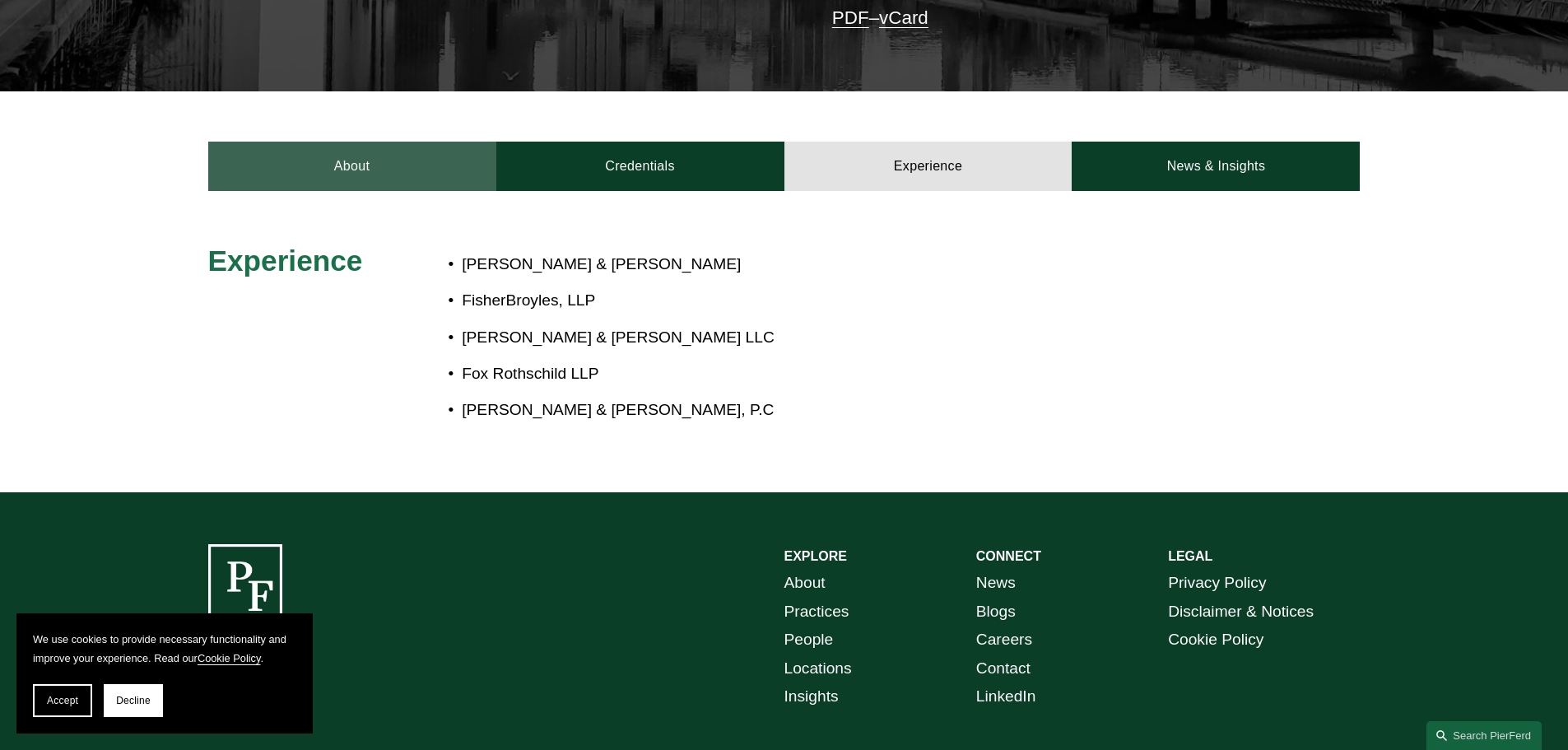
click at [269, 151] on link "About" at bounding box center [352, 166] width 288 height 49
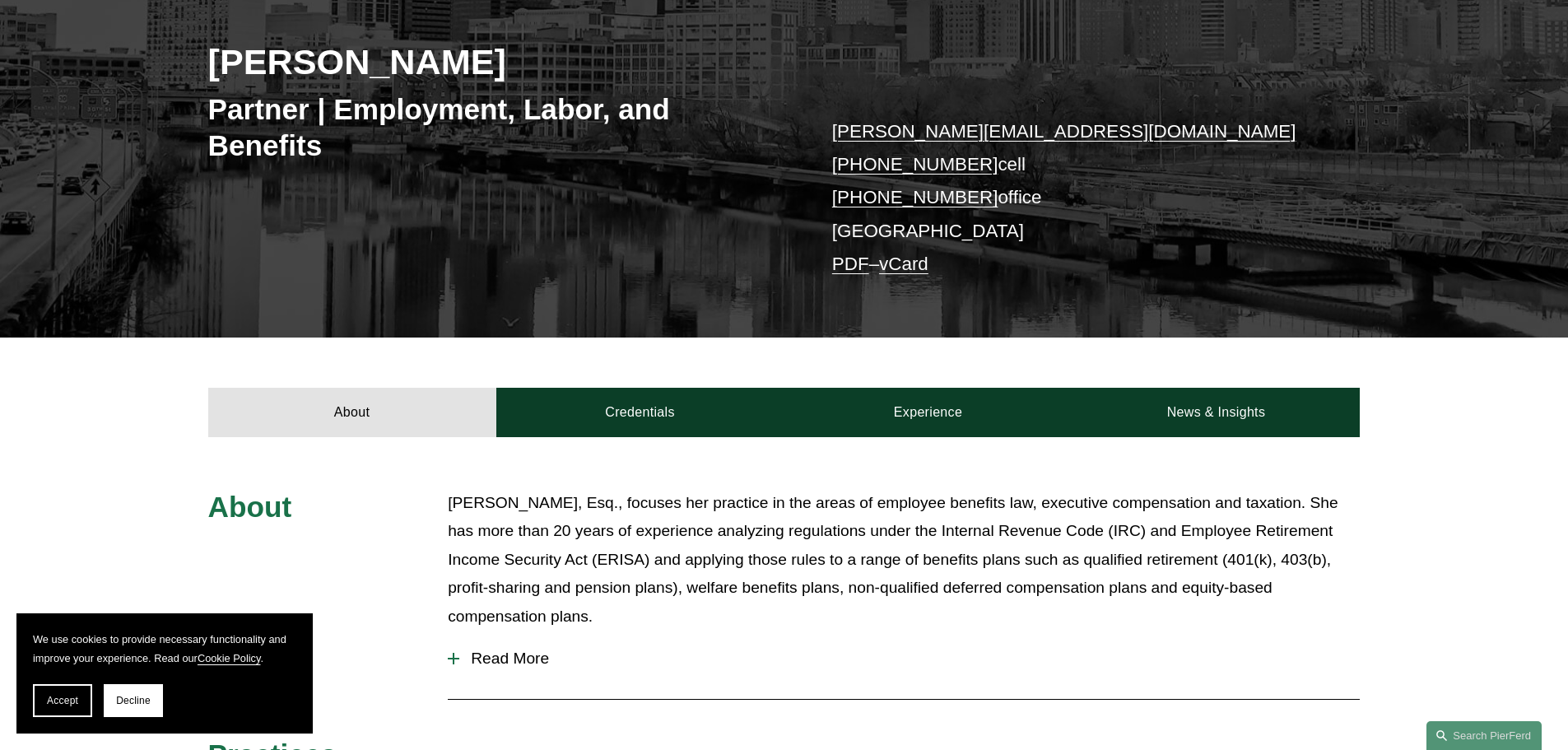
scroll to position [82, 0]
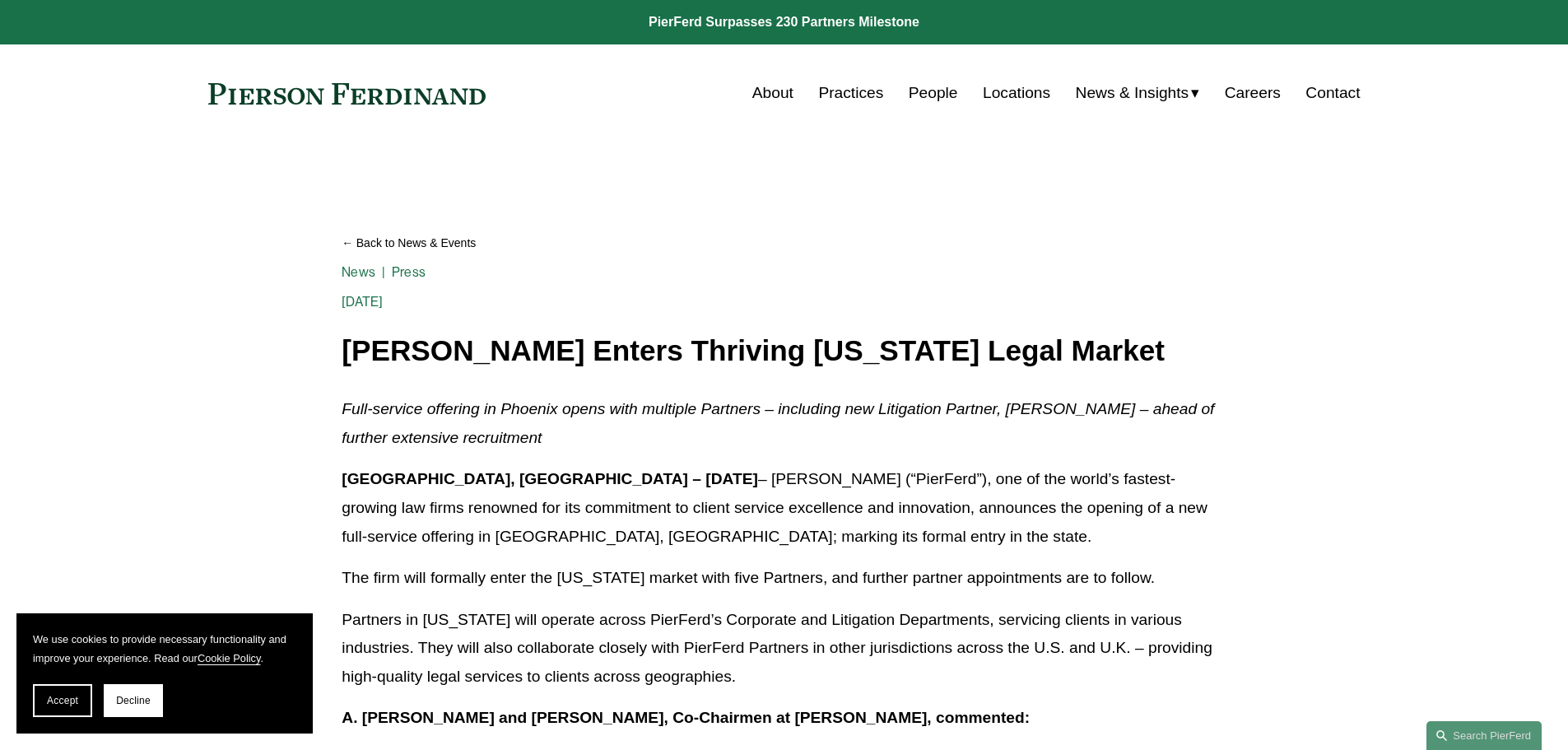
click at [0, 0] on span "News" at bounding box center [0, 0] width 0 height 0
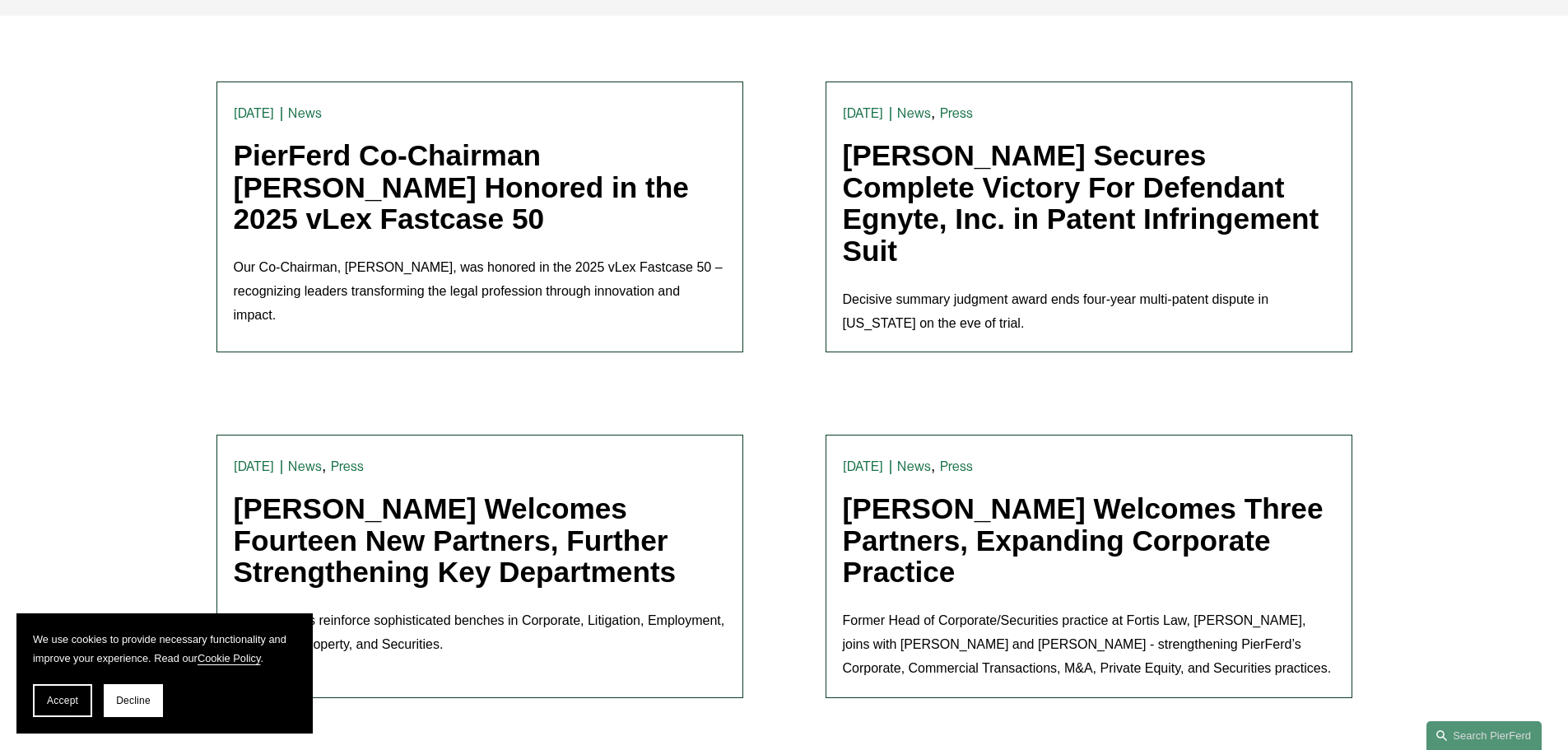
scroll to position [658, 0]
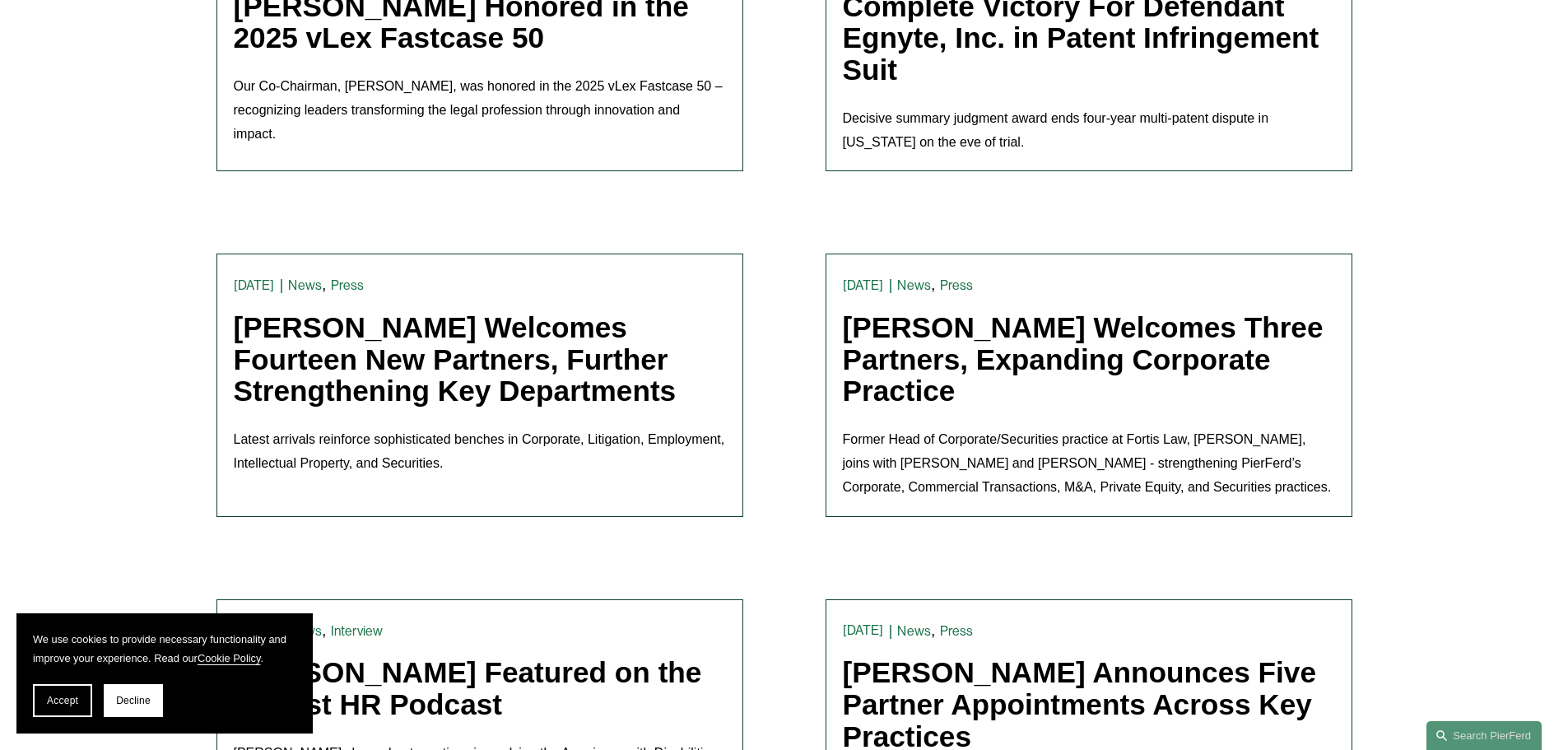
click at [490, 369] on link "[PERSON_NAME] Welcomes Fourteen New Partners, Further Strengthening Key Departm…" at bounding box center [455, 359] width 443 height 95
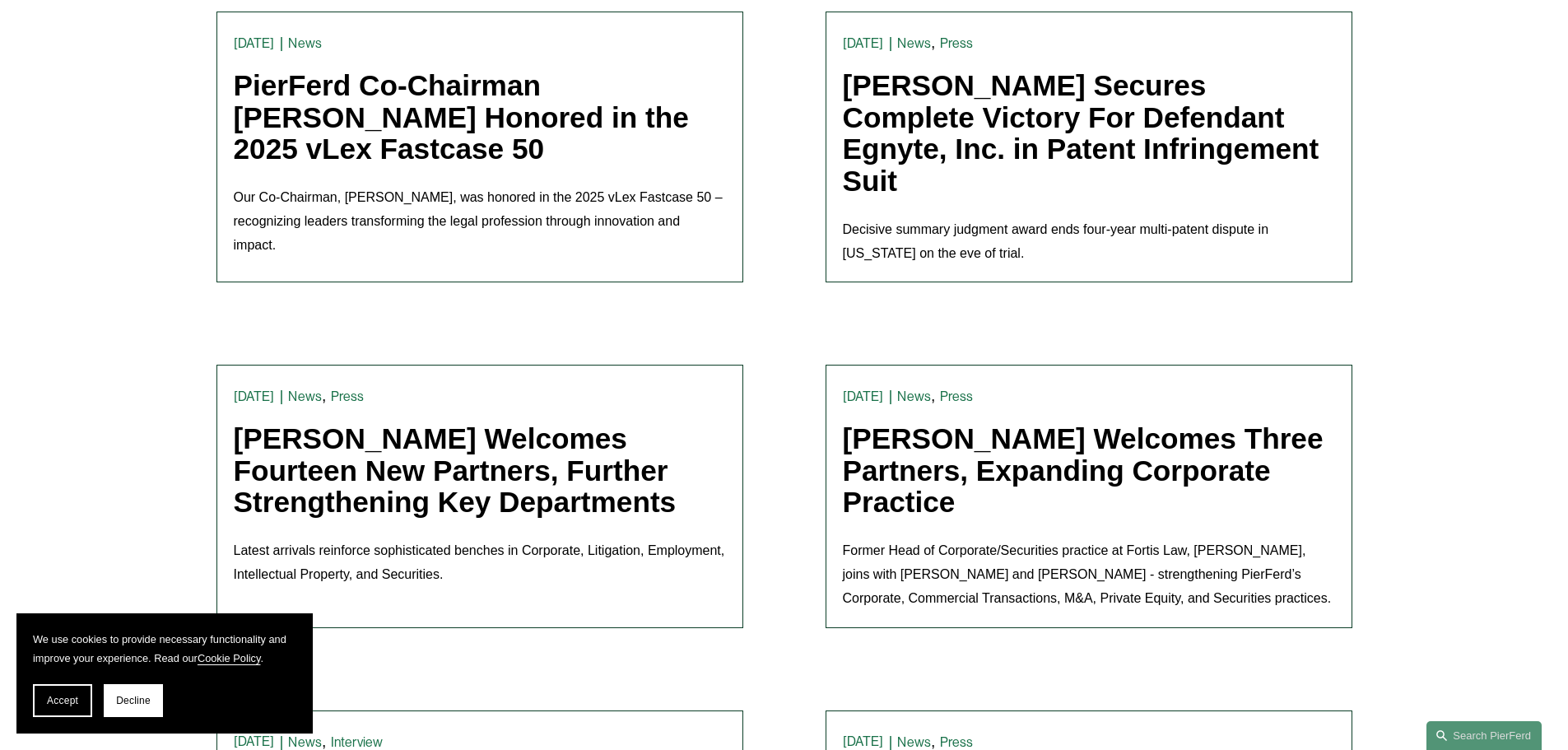
scroll to position [576, 0]
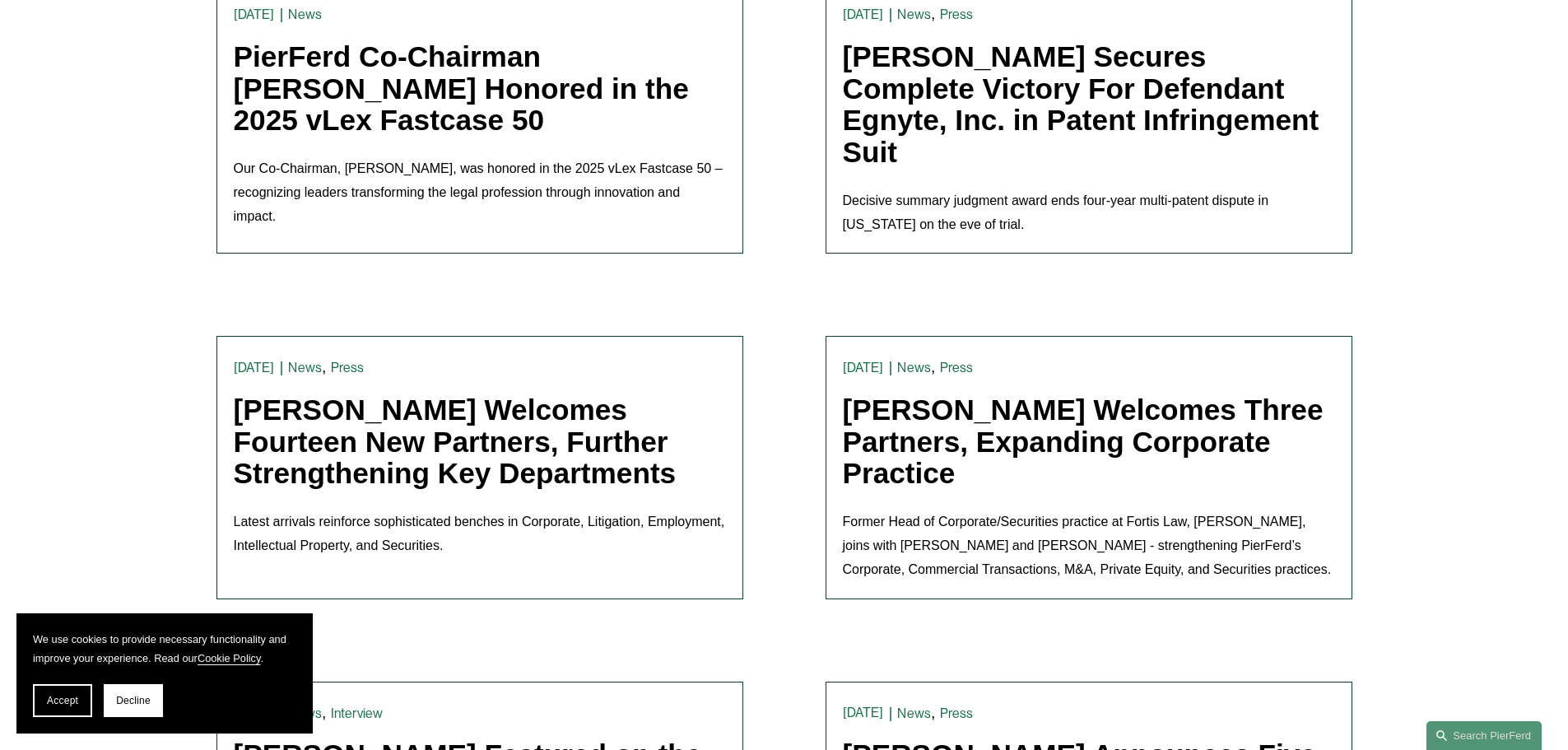
click at [984, 444] on link "[PERSON_NAME] Welcomes Three Partners, Expanding Corporate Practice" at bounding box center [1084, 441] width 481 height 95
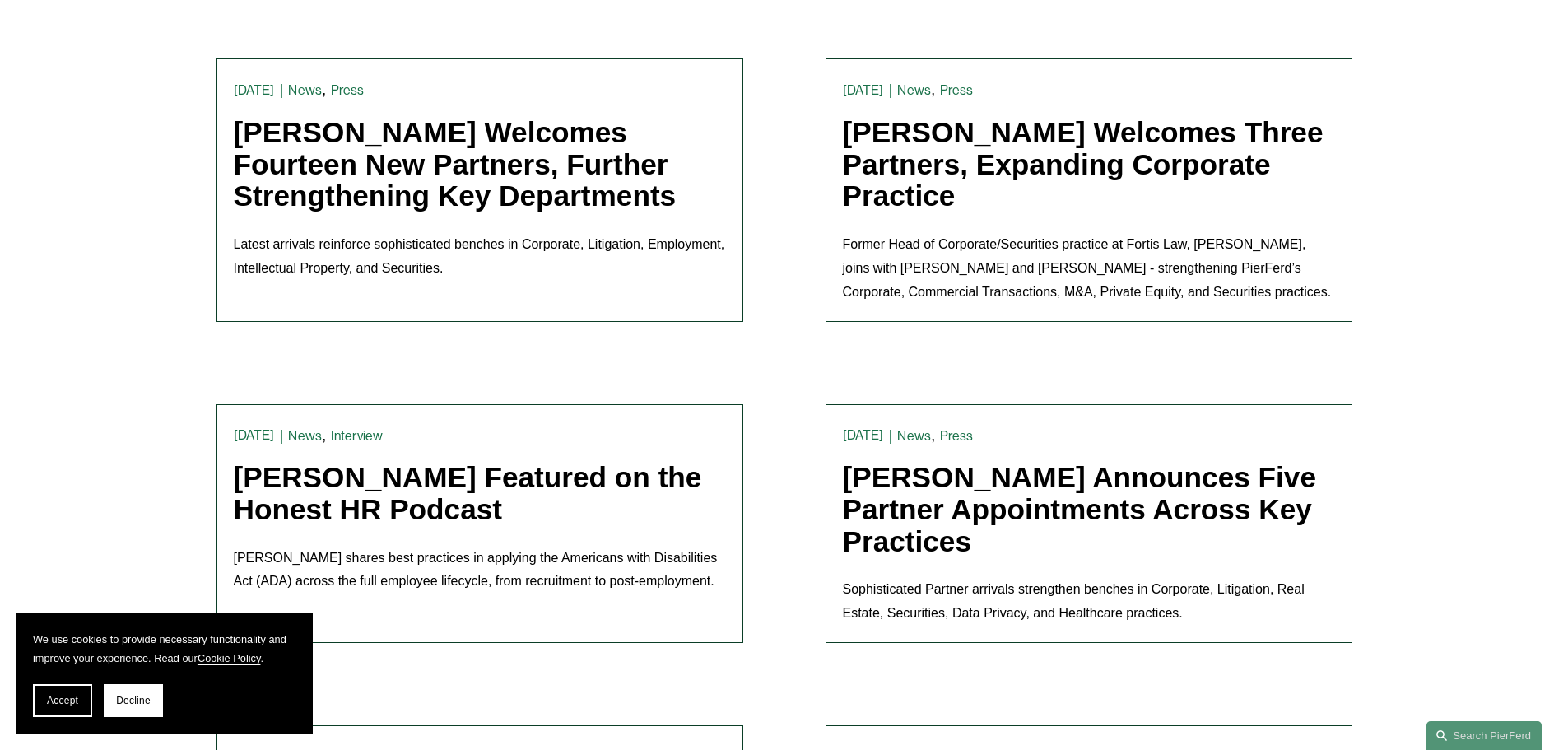
scroll to position [906, 0]
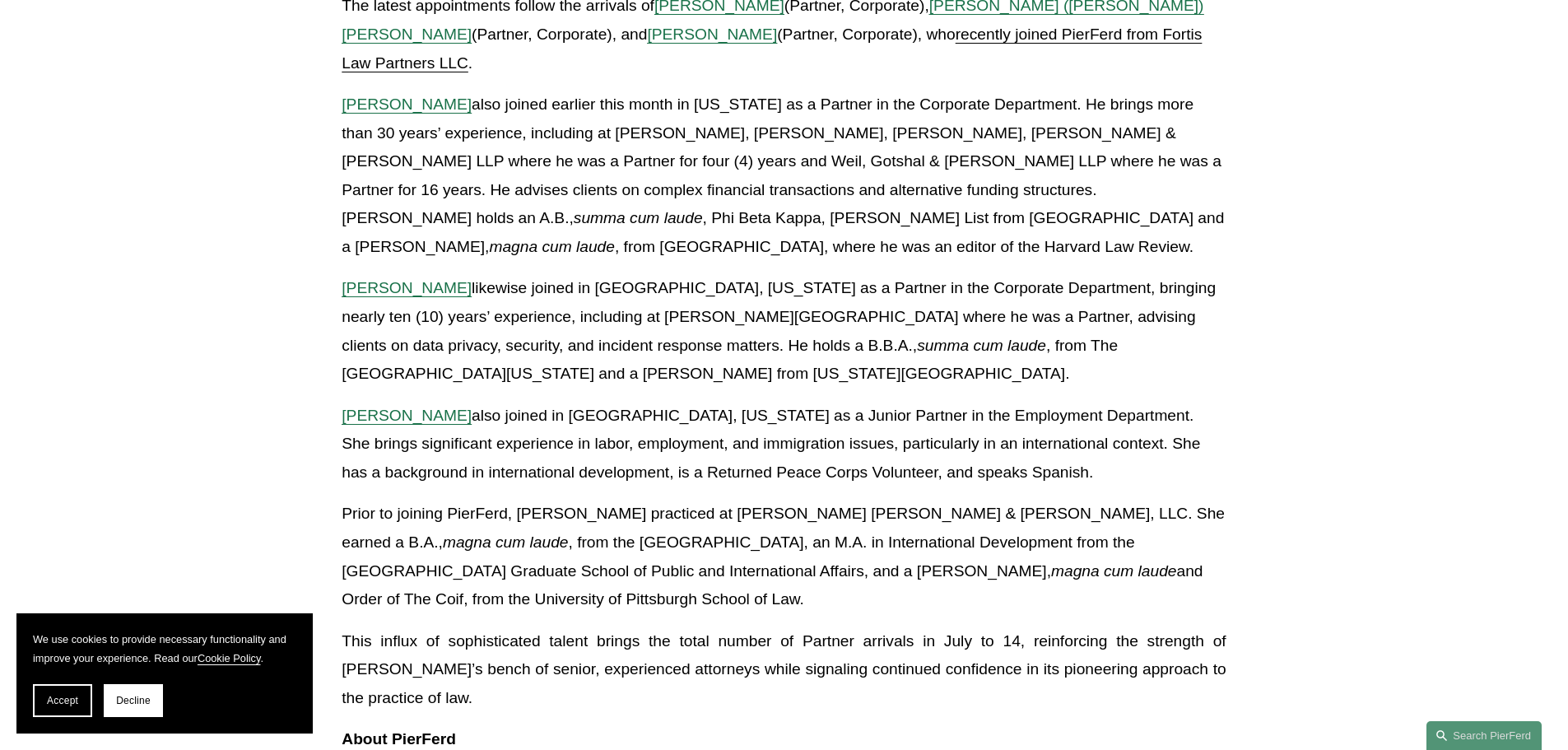
scroll to position [3293, 0]
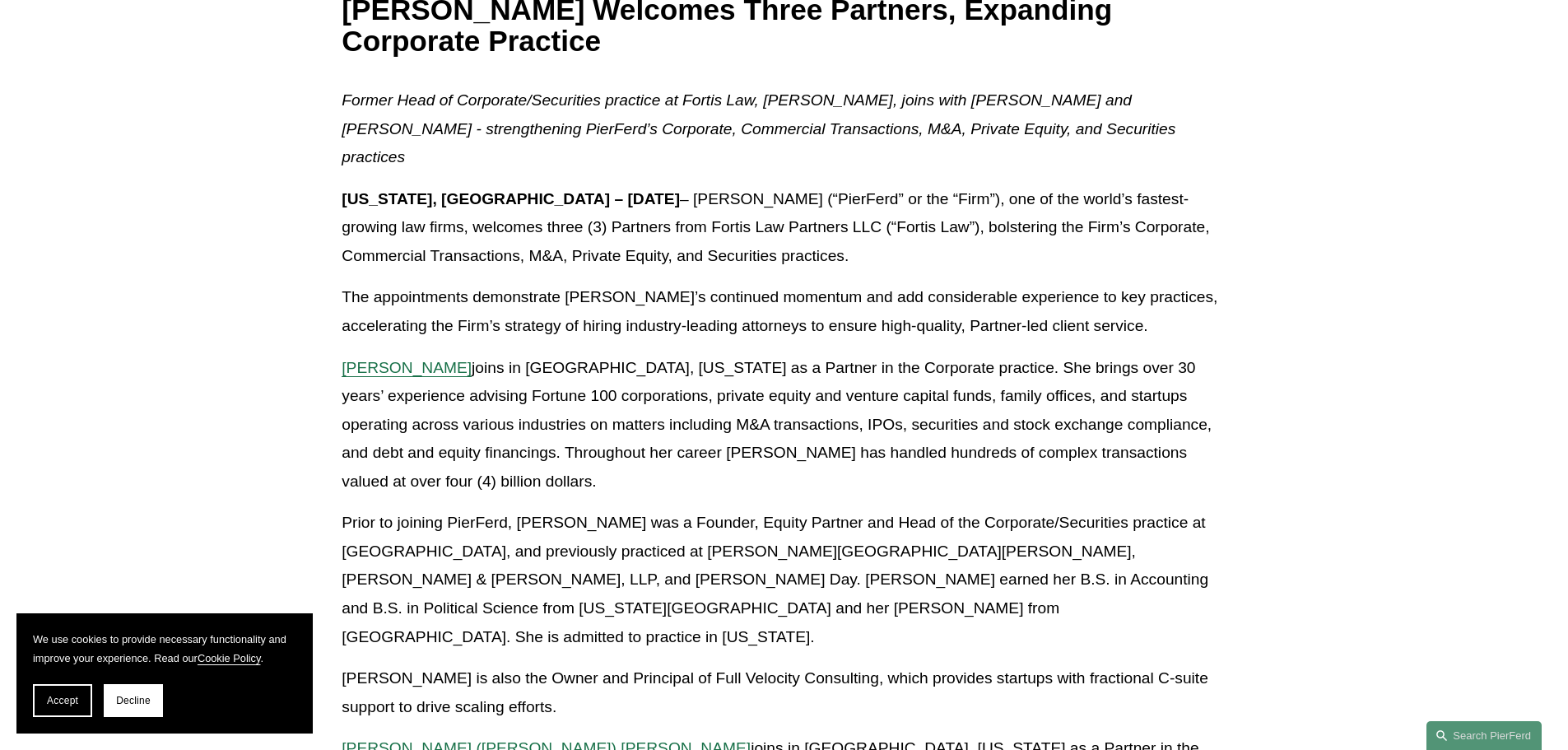
scroll to position [247, 0]
